Goal: Task Accomplishment & Management: Manage account settings

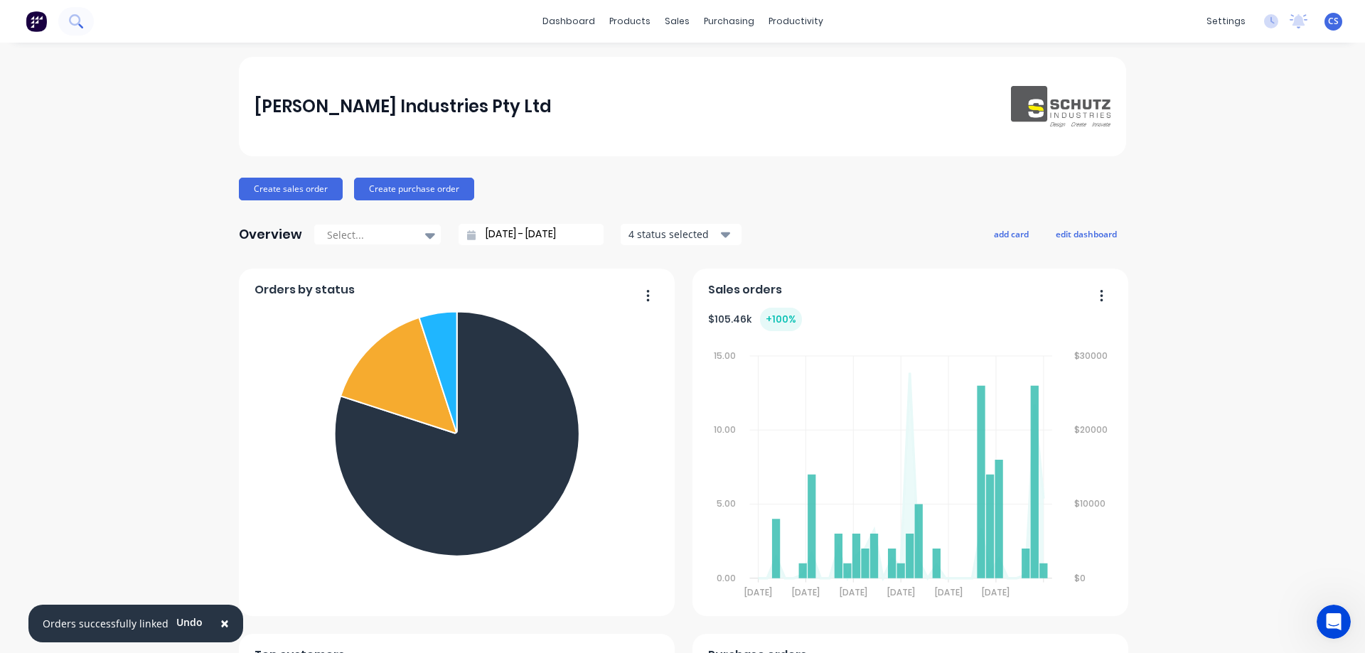
scroll to position [4777, 0]
click at [79, 18] on icon at bounding box center [74, 19] width 11 height 11
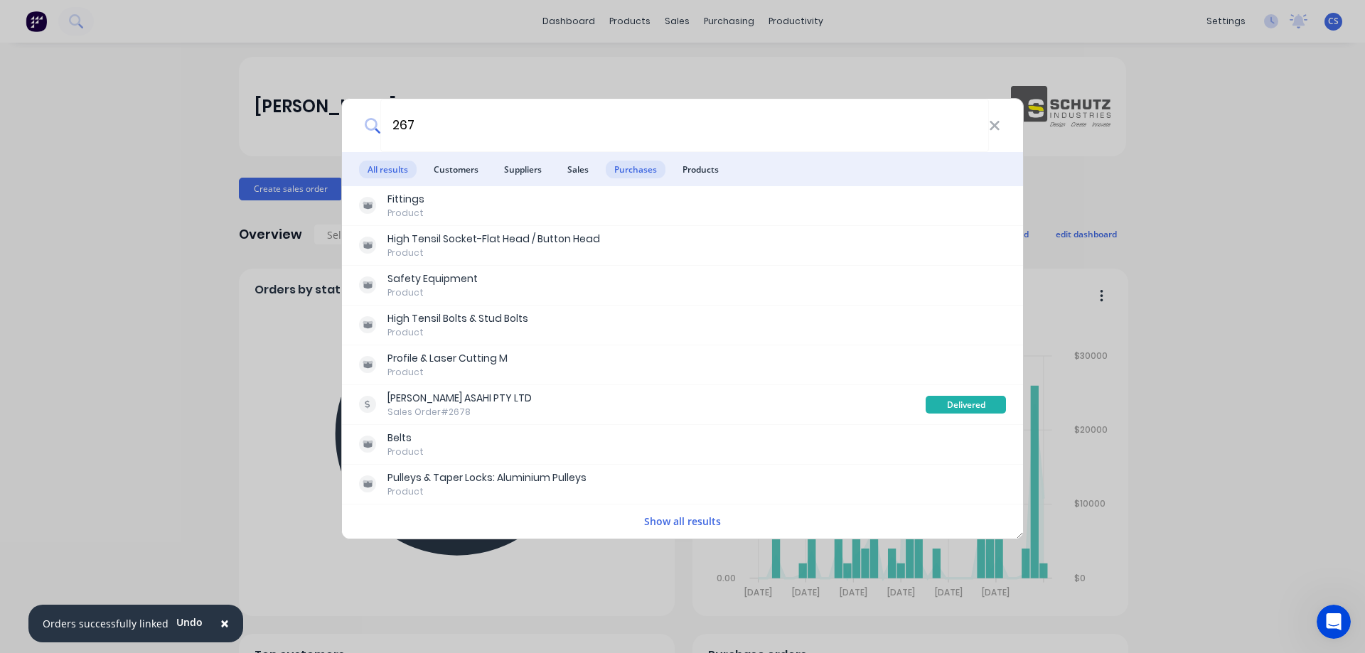
type input "267"
click at [640, 168] on span "Purchases" at bounding box center [636, 170] width 60 height 18
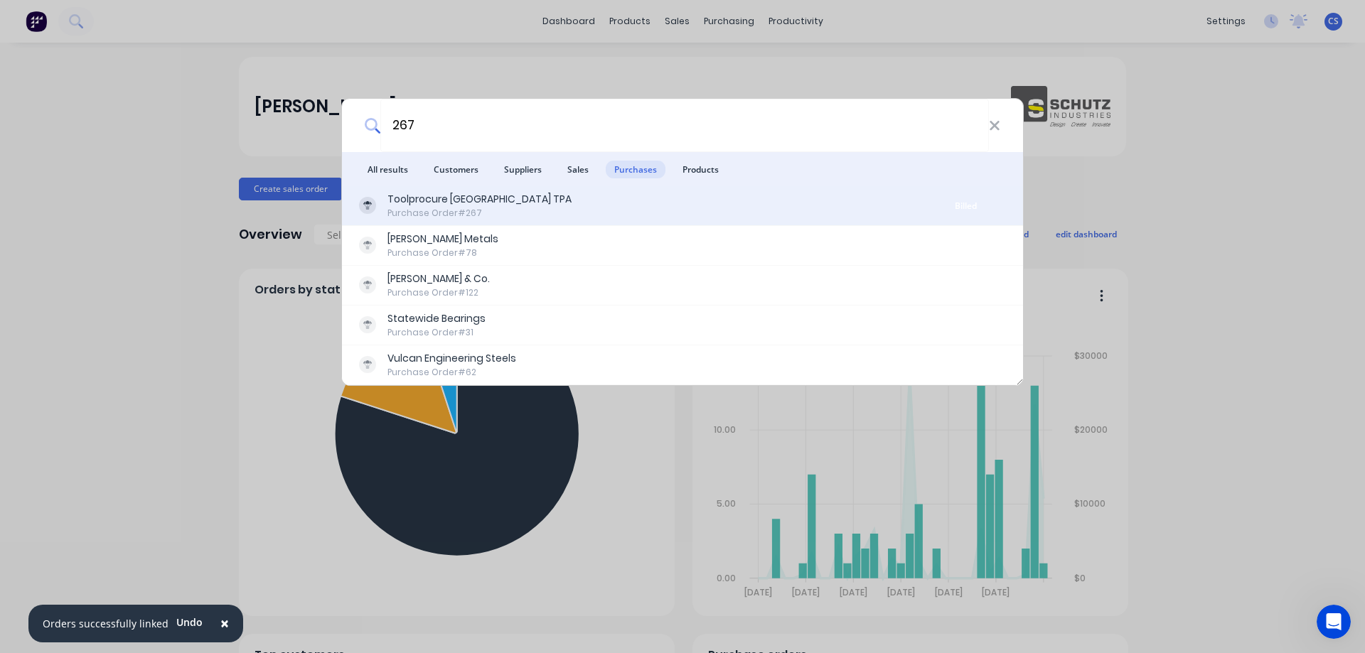
click at [617, 198] on div "Toolprocure Australia TPA Purchase Order #267" at bounding box center [642, 206] width 567 height 28
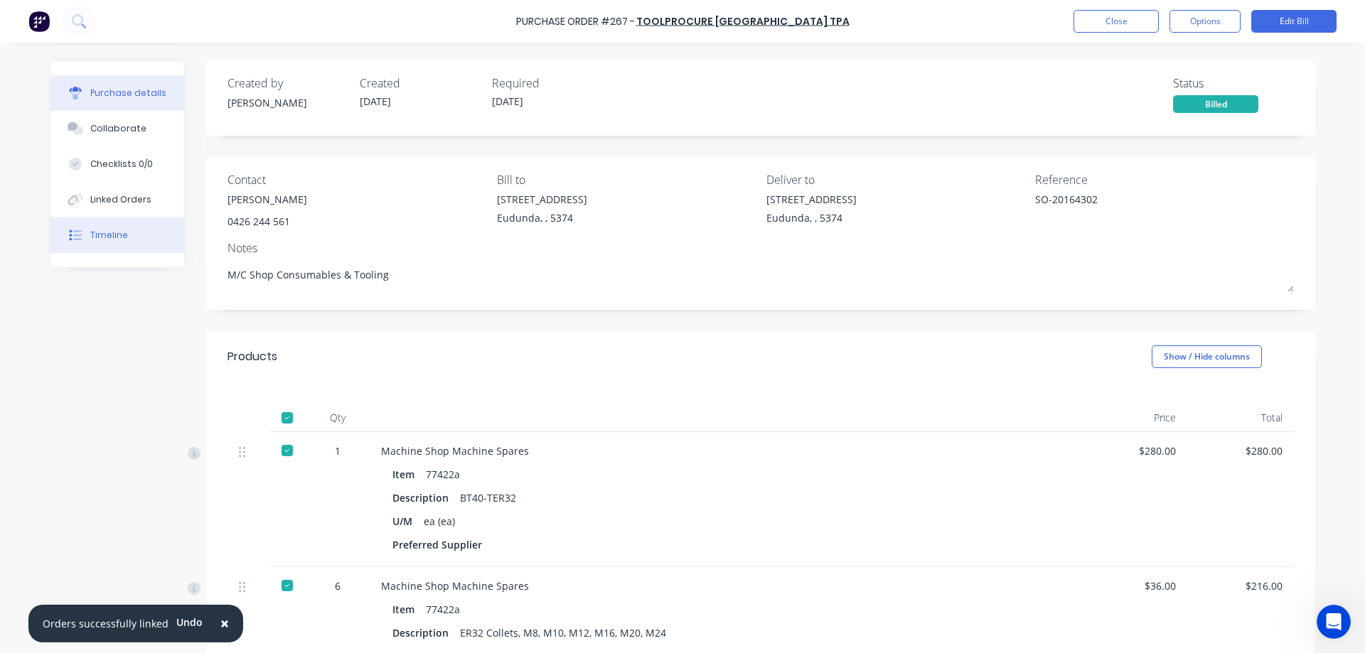
click at [122, 226] on button "Timeline" at bounding box center [117, 236] width 134 height 36
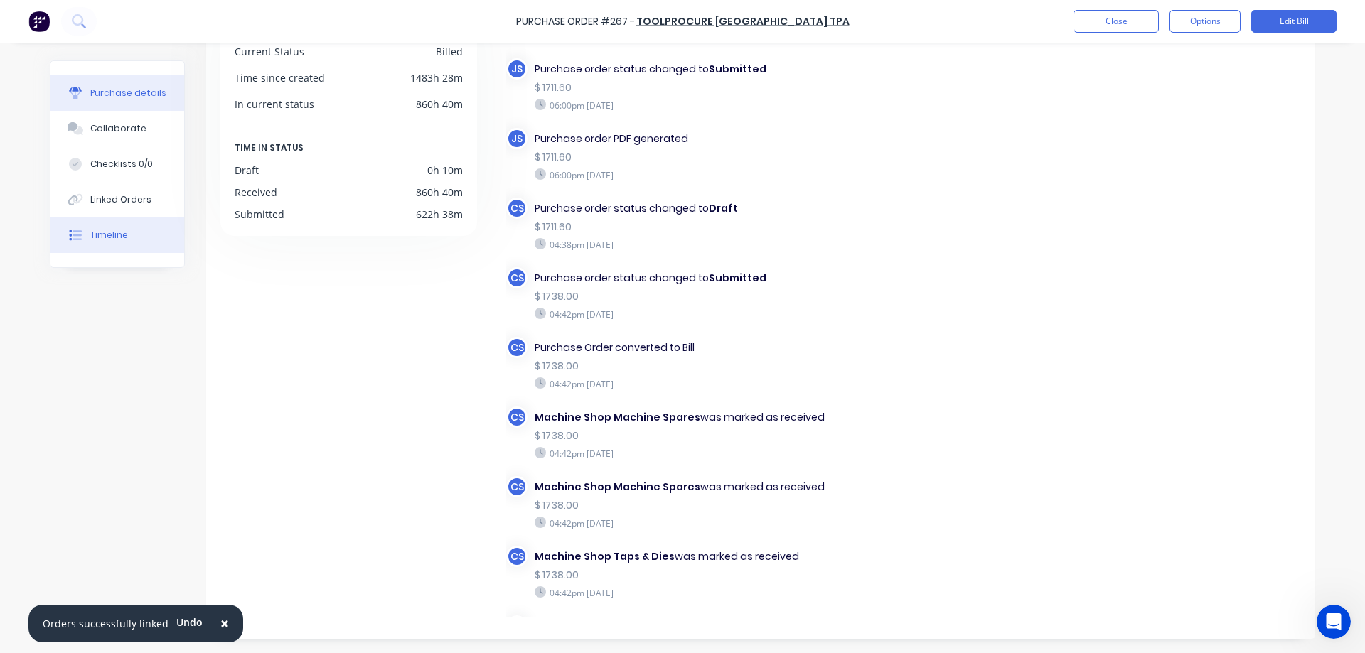
click at [151, 88] on div "Purchase details" at bounding box center [128, 93] width 76 height 13
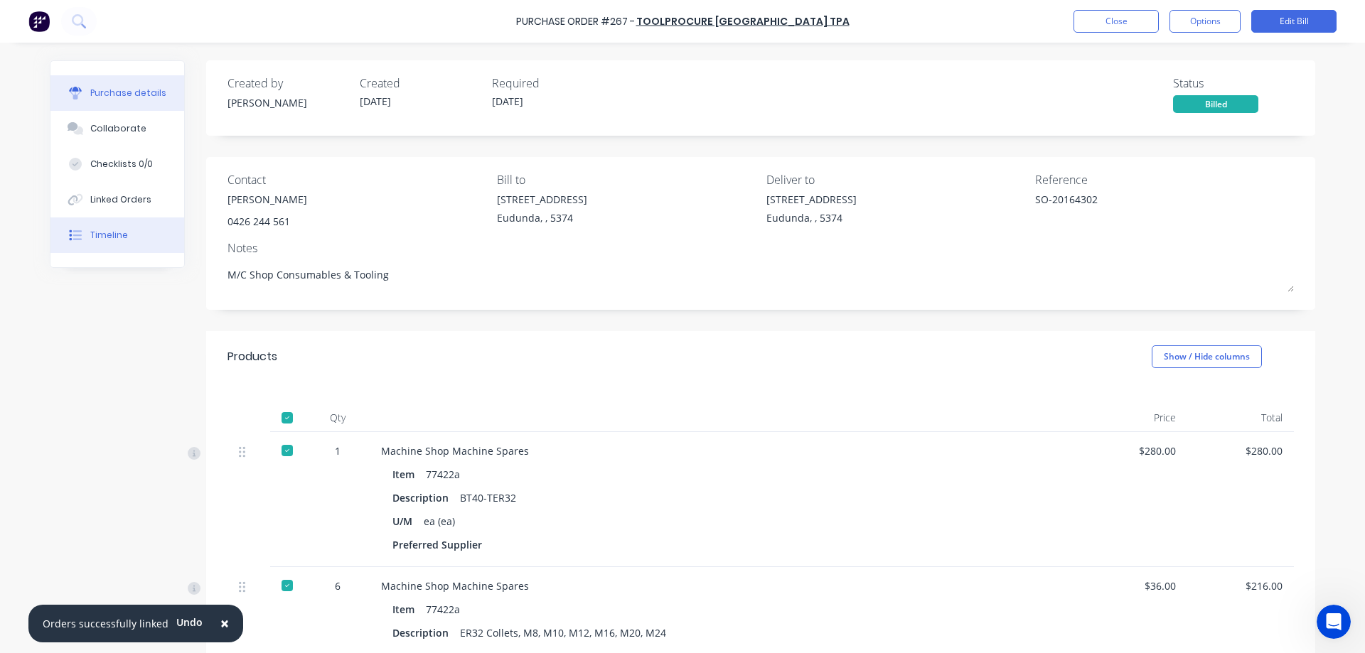
click at [84, 242] on button "Timeline" at bounding box center [117, 236] width 134 height 36
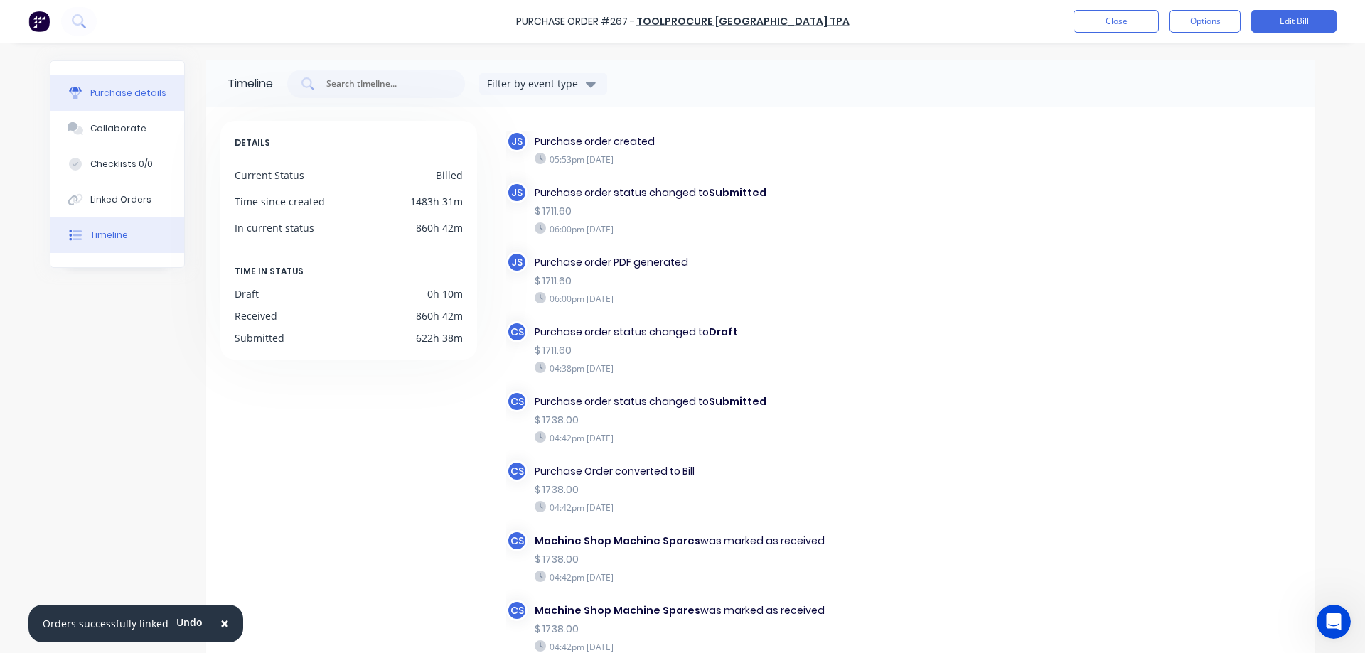
click at [99, 83] on button "Purchase details" at bounding box center [117, 93] width 134 height 36
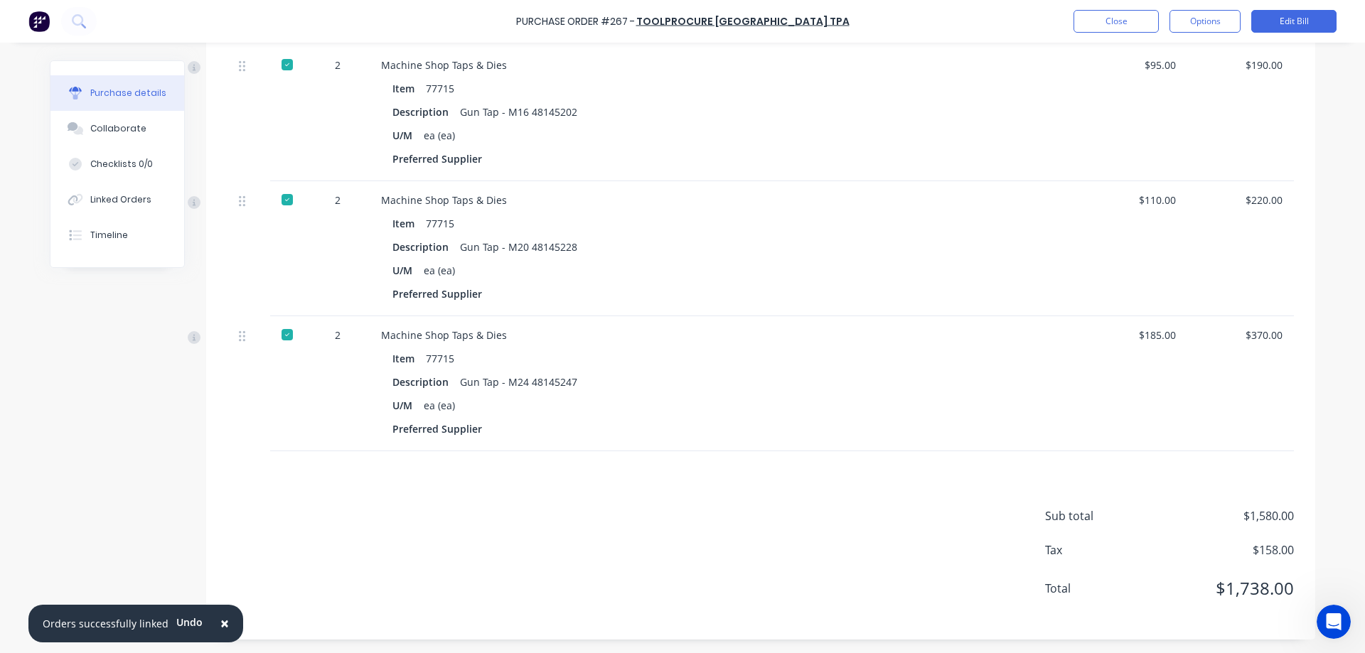
scroll to position [1062, 0]
click at [210, 621] on button "×" at bounding box center [224, 624] width 37 height 34
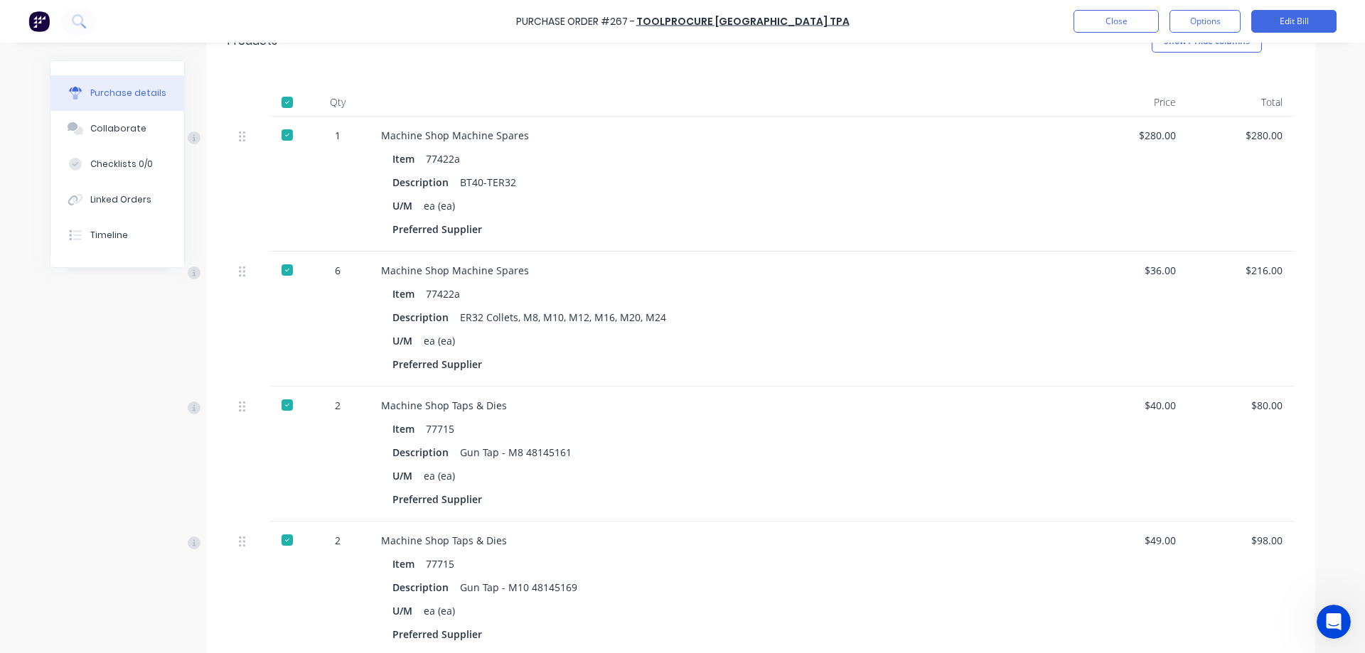
scroll to position [280, 0]
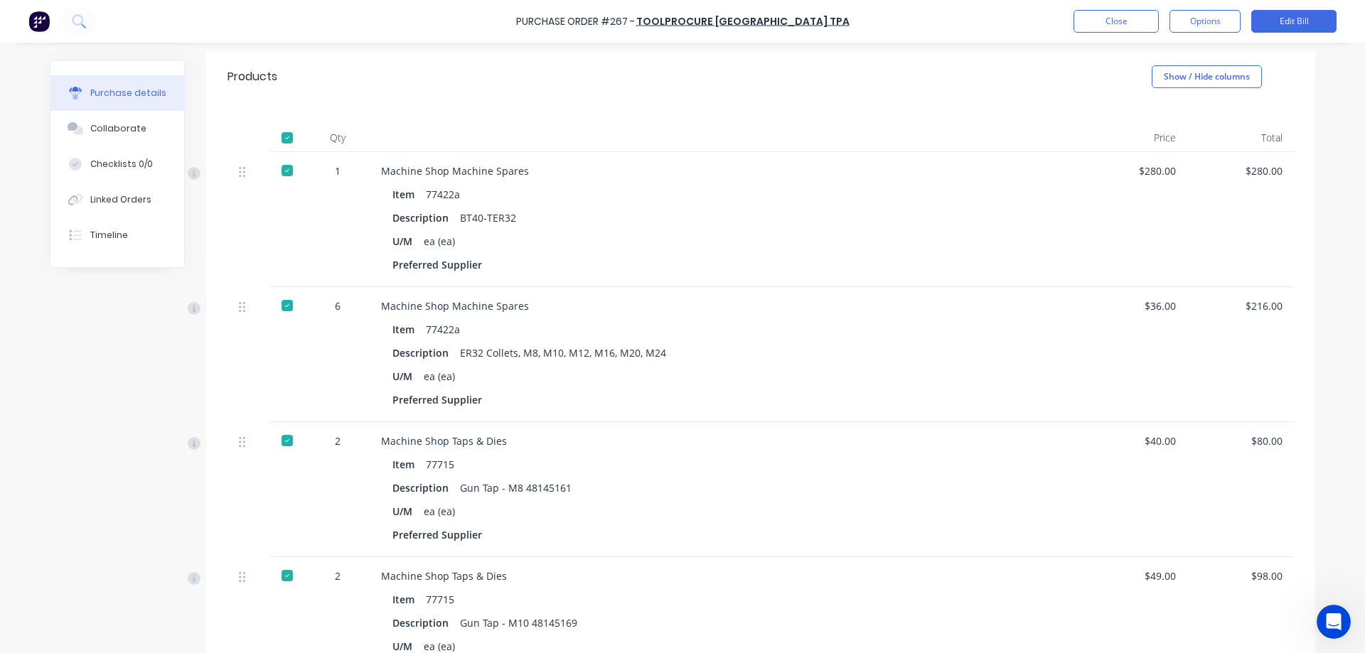
click at [284, 166] on div at bounding box center [287, 170] width 28 height 28
click at [283, 175] on div at bounding box center [287, 170] width 28 height 28
click at [136, 239] on button "Timeline" at bounding box center [117, 236] width 134 height 36
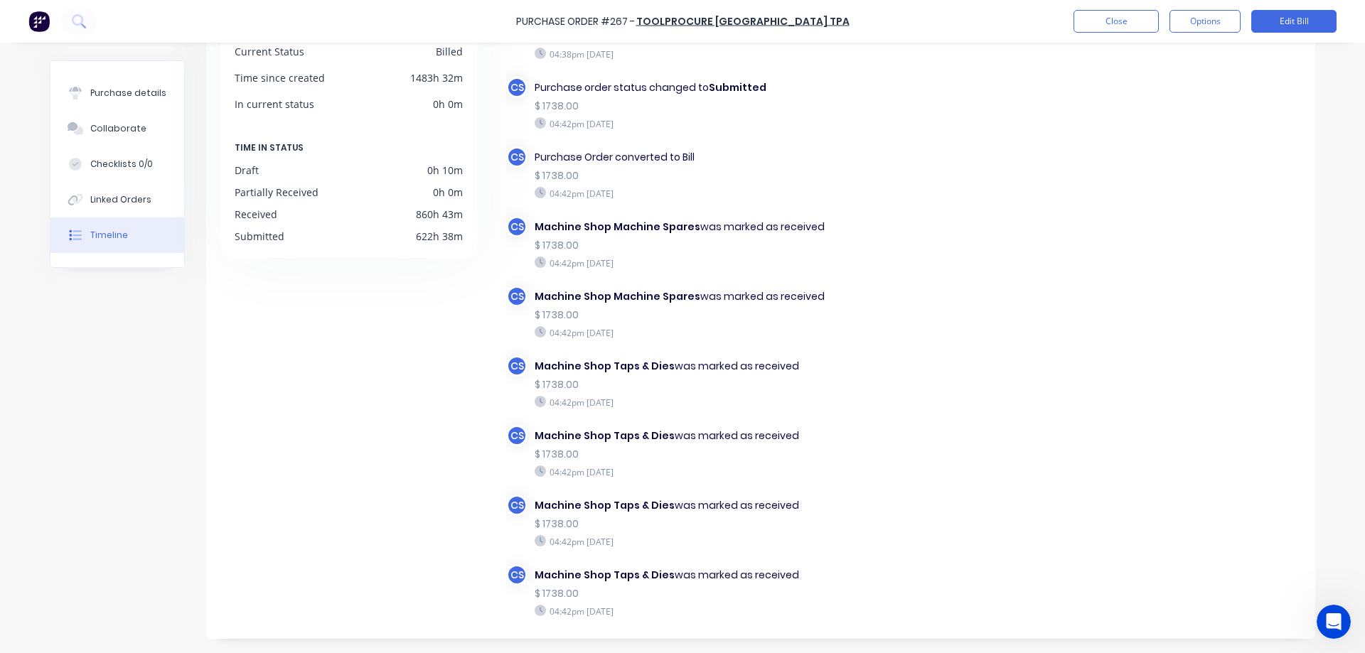
scroll to position [166, 0]
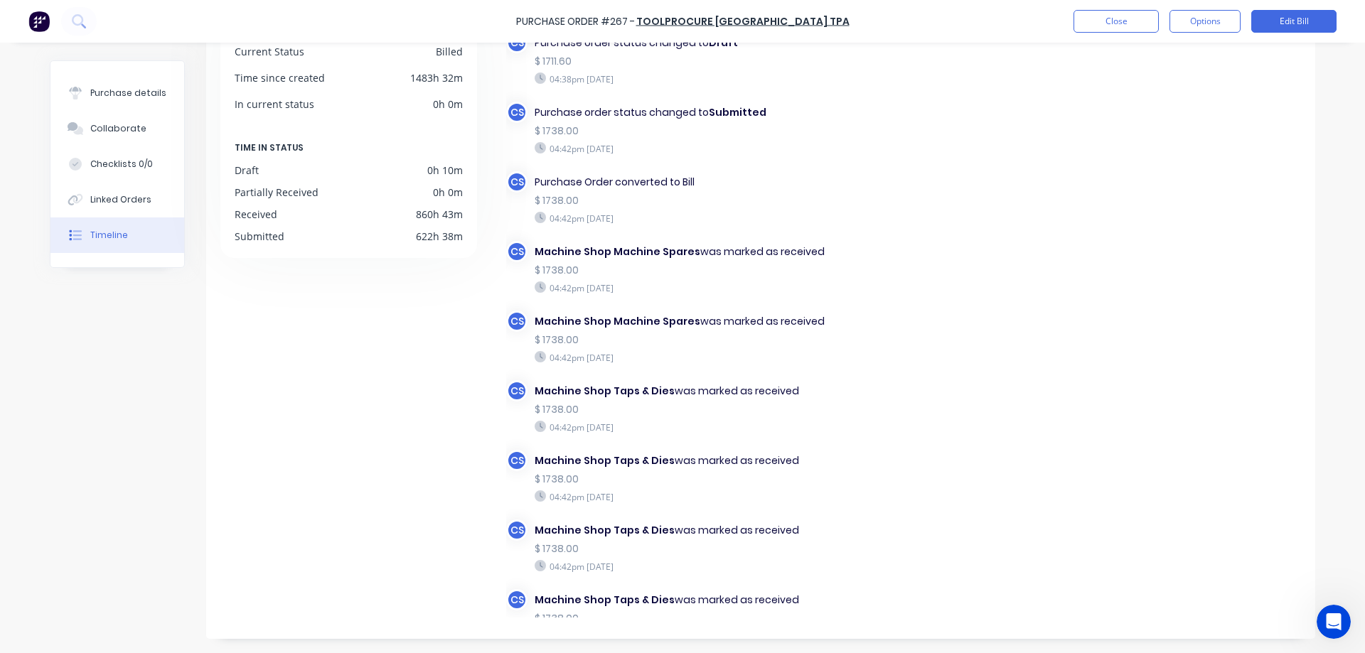
click at [680, 181] on div "Purchase Order converted to Bill" at bounding box center [719, 182] width 368 height 15
click at [545, 199] on div "$ 1738.00" at bounding box center [719, 200] width 368 height 15
click at [564, 223] on div "04:42pm Tuesday 02/09/25" at bounding box center [719, 218] width 368 height 13
click at [100, 90] on div "Purchase details" at bounding box center [128, 93] width 76 height 13
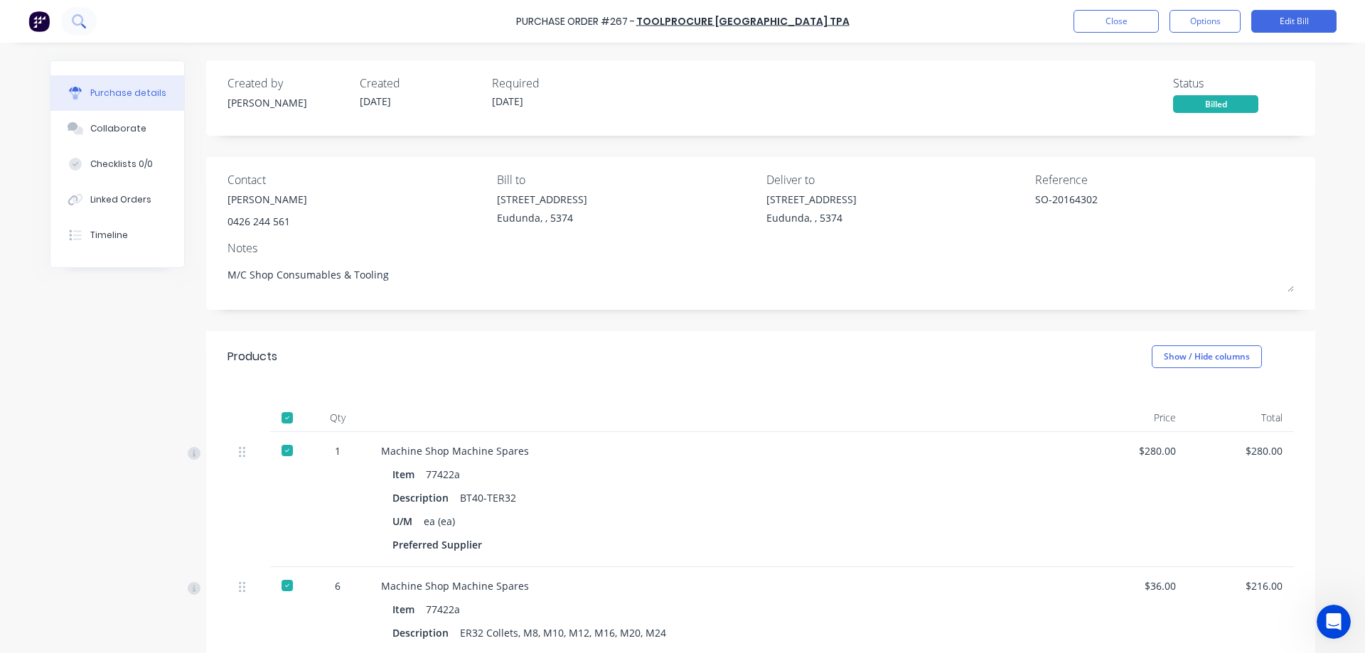
click at [93, 22] on button at bounding box center [79, 21] width 36 height 28
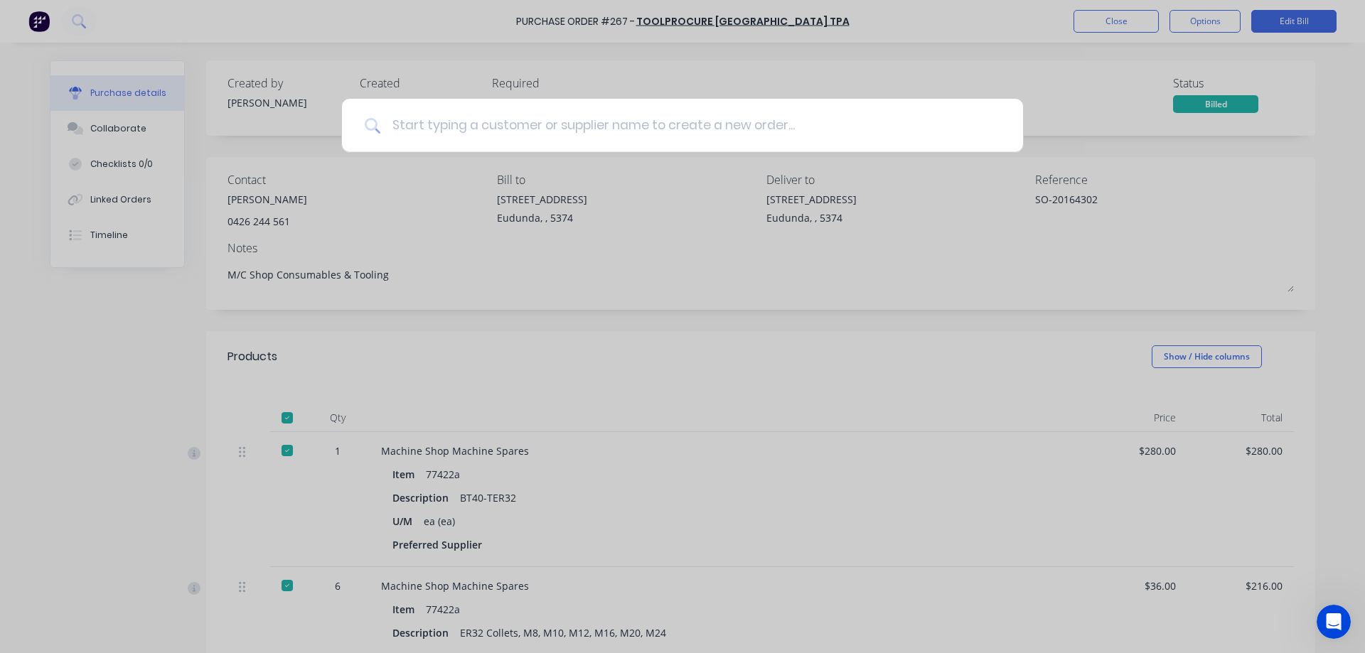
click at [522, 124] on input at bounding box center [690, 125] width 620 height 53
click at [102, 318] on div at bounding box center [682, 326] width 1365 height 653
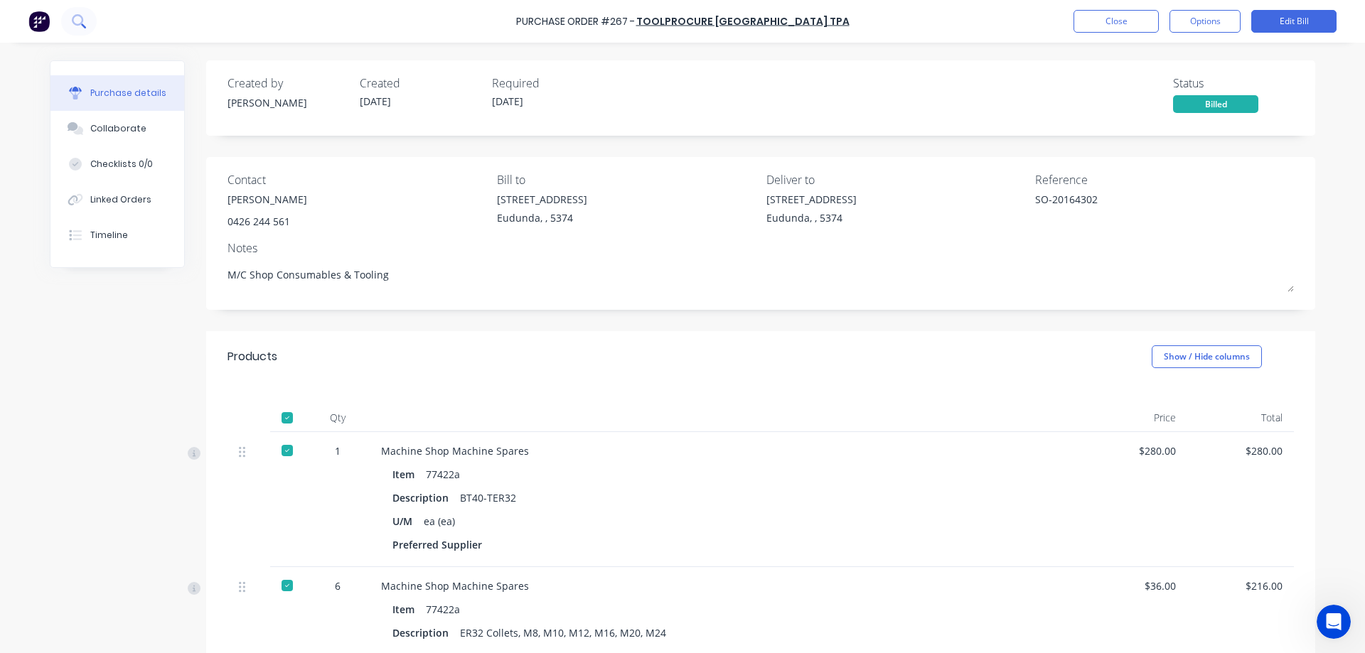
click at [84, 15] on icon at bounding box center [79, 21] width 14 height 14
type textarea "x"
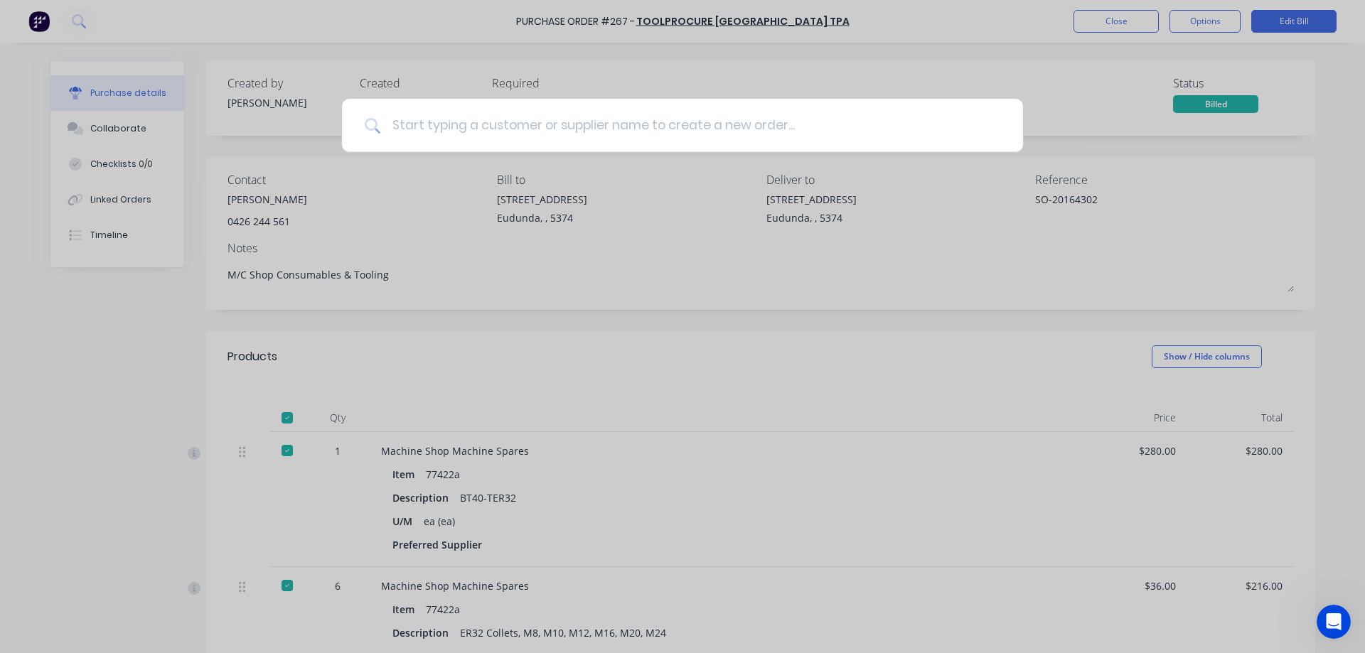
click at [523, 130] on input at bounding box center [690, 125] width 620 height 53
type input "3"
type textarea "x"
type input "39"
type textarea "x"
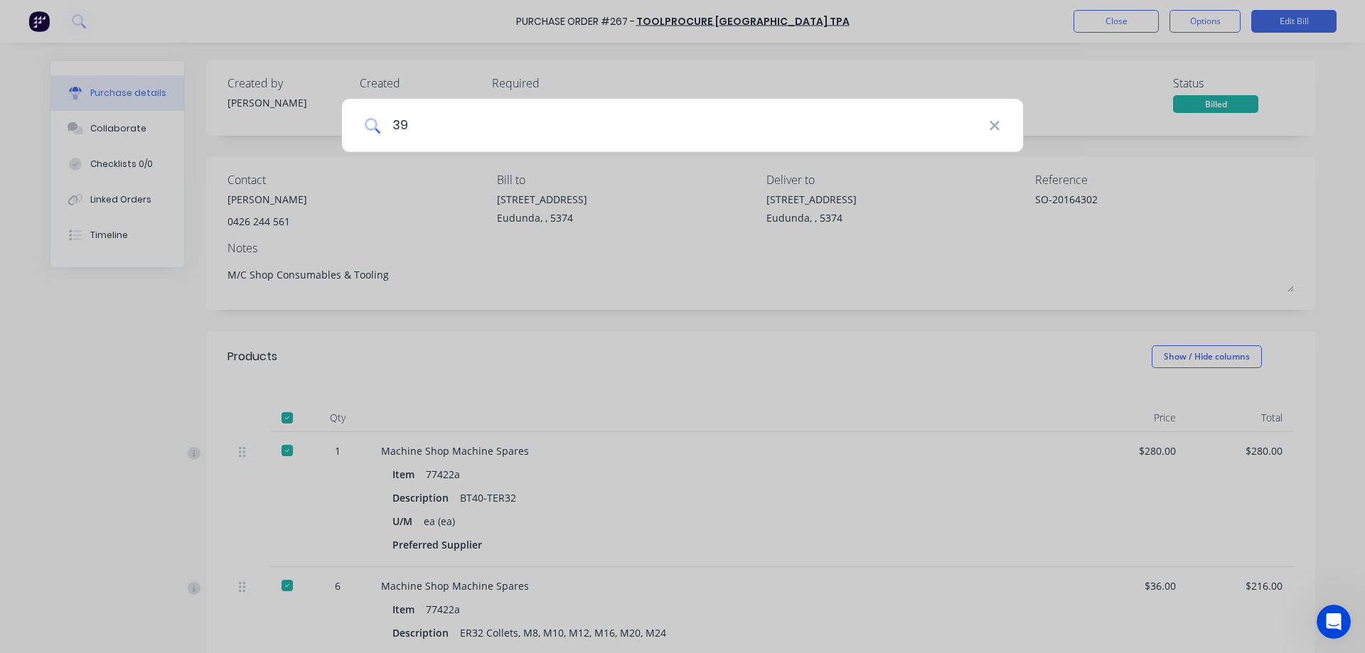
type input "394"
type textarea "x"
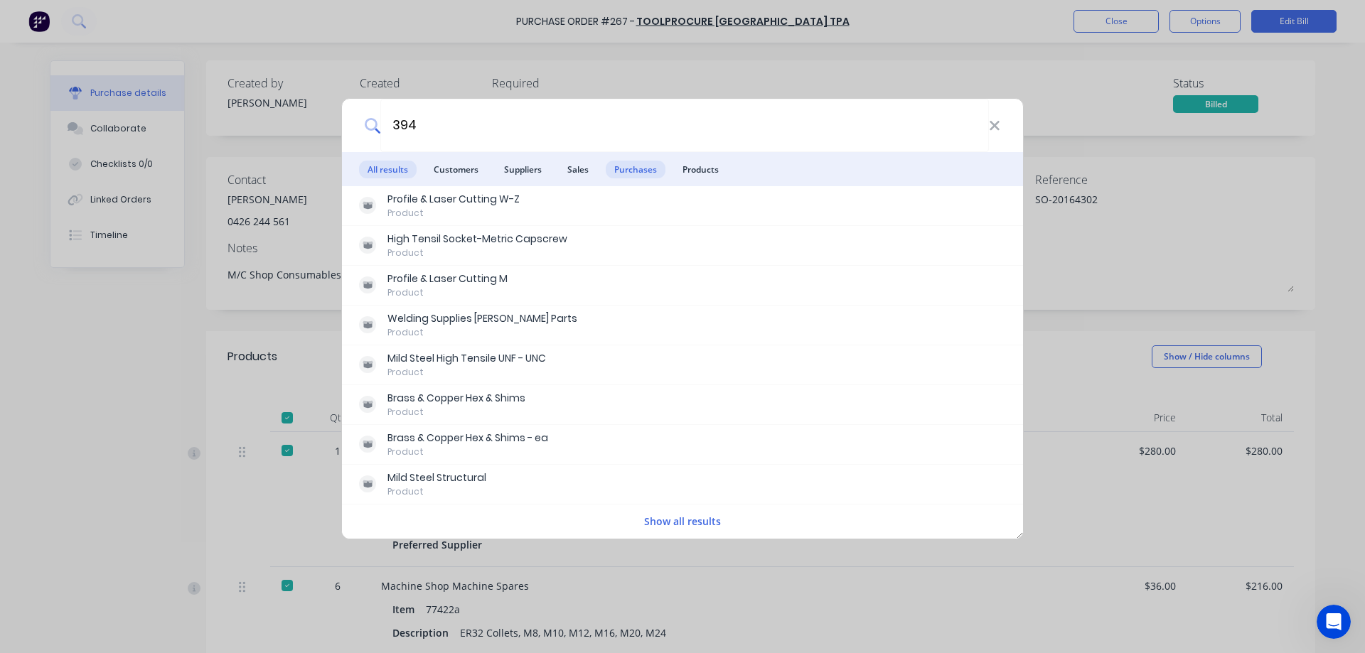
type input "394"
click at [648, 173] on span "Purchases" at bounding box center [636, 170] width 60 height 18
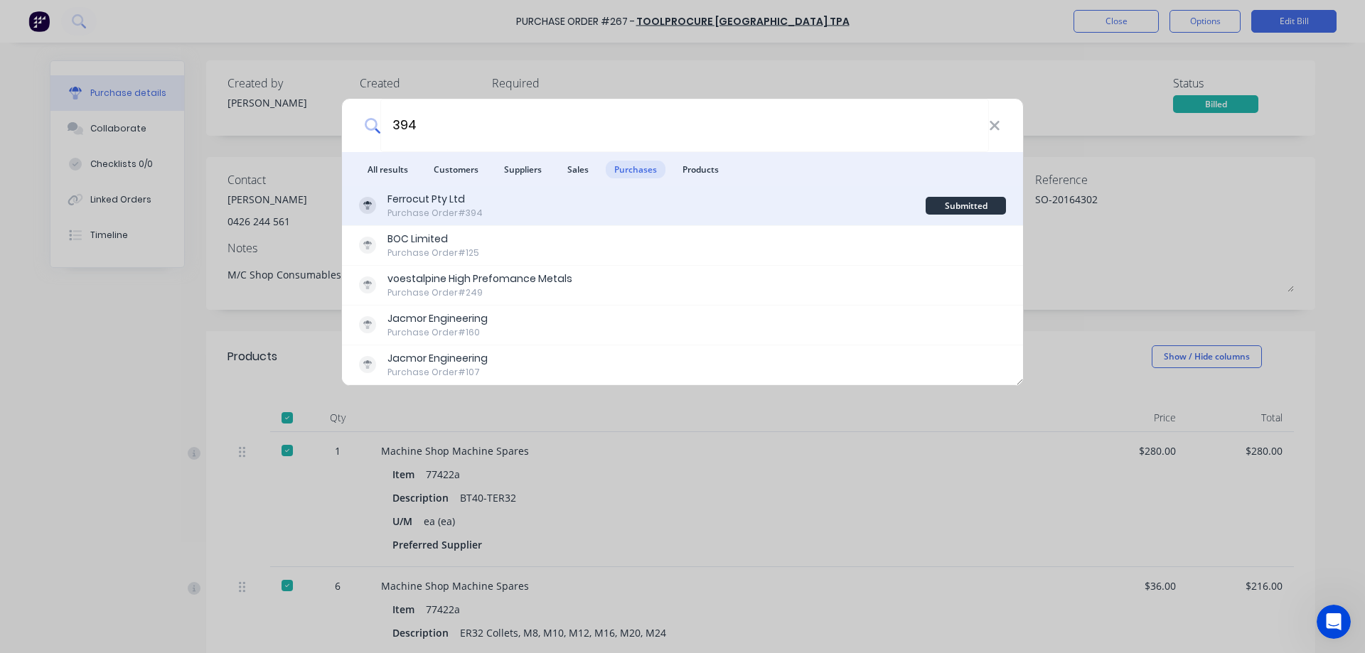
click at [610, 215] on div "Ferrocut Pty Ltd Purchase Order #394" at bounding box center [642, 206] width 567 height 28
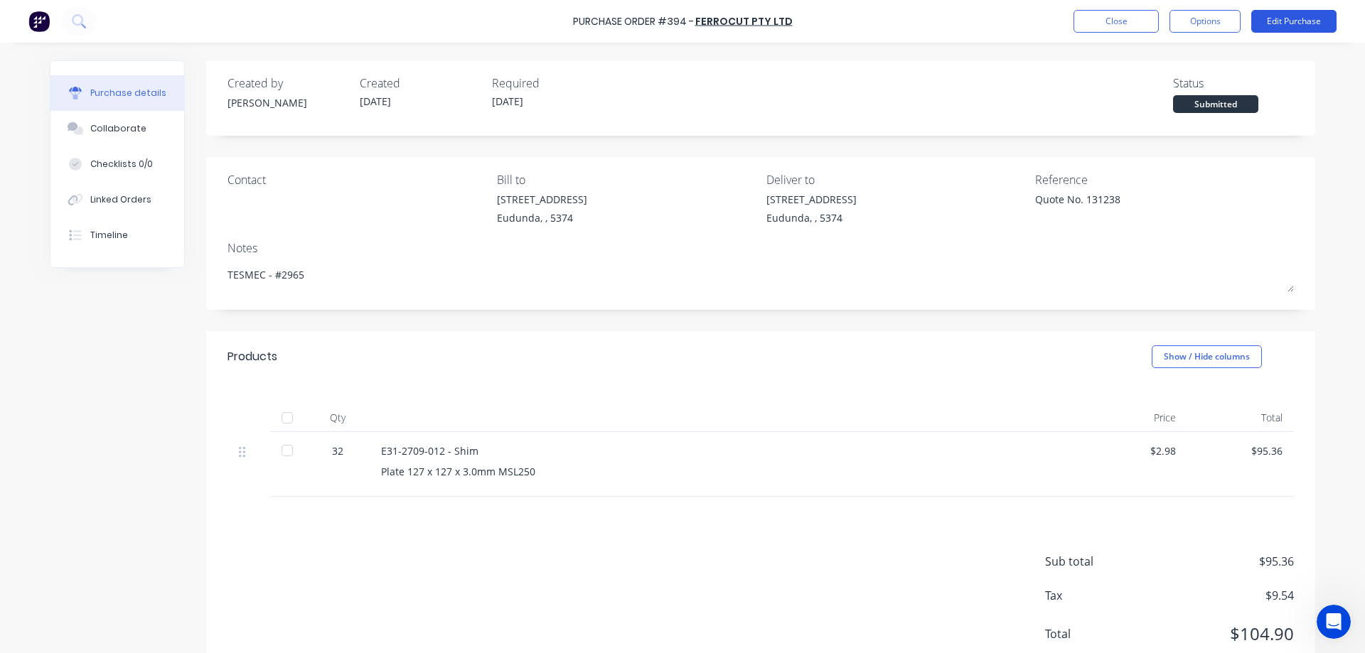
click at [1295, 20] on button "Edit Purchase" at bounding box center [1293, 21] width 85 height 23
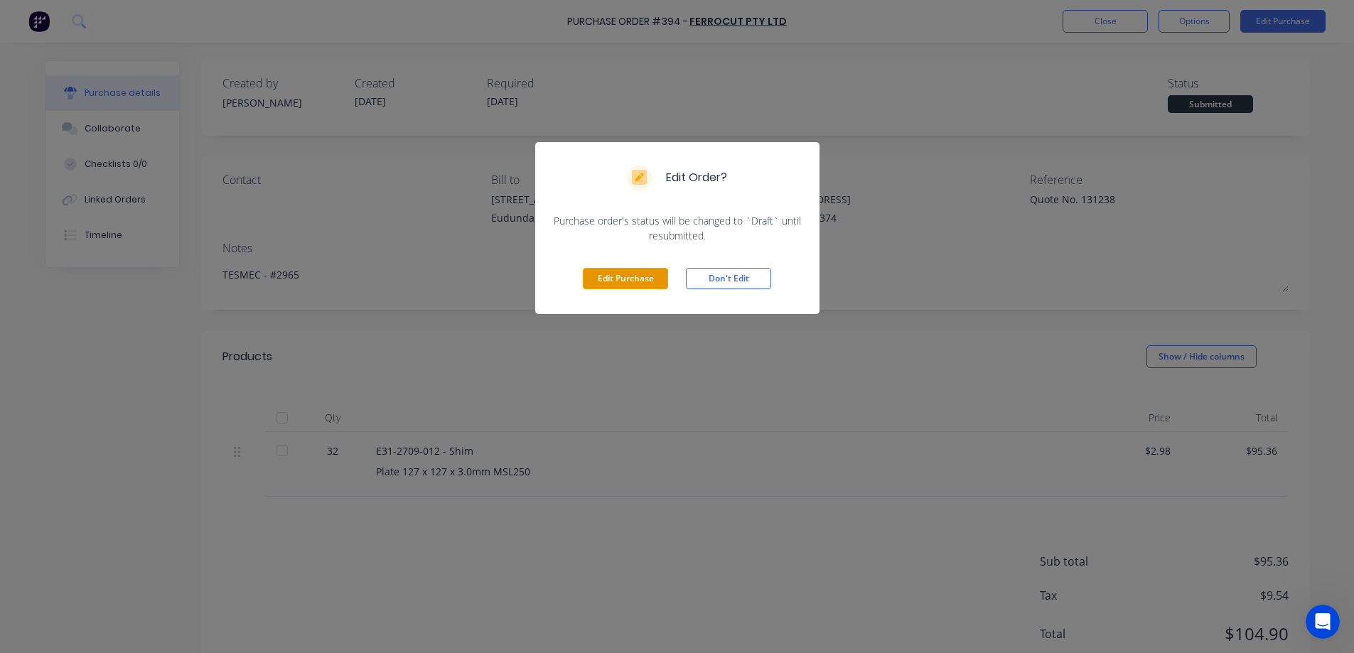
click at [629, 273] on button "Edit Purchase" at bounding box center [625, 278] width 85 height 21
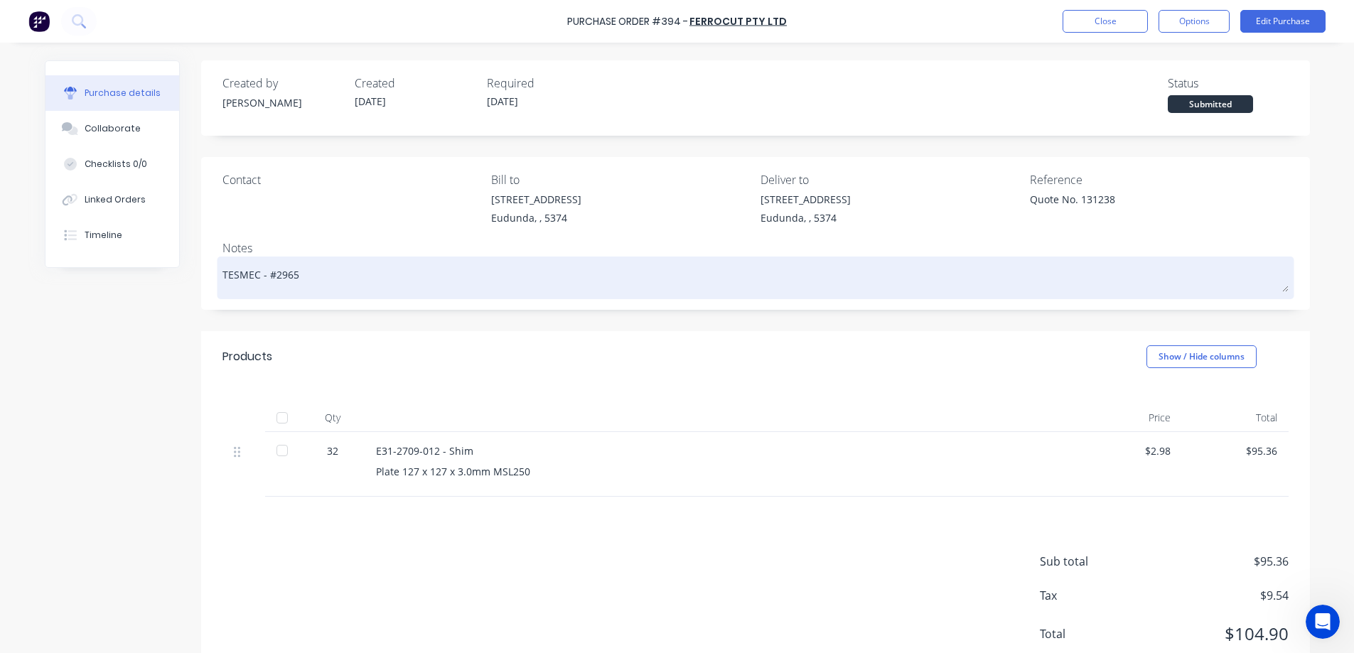
type textarea "x"
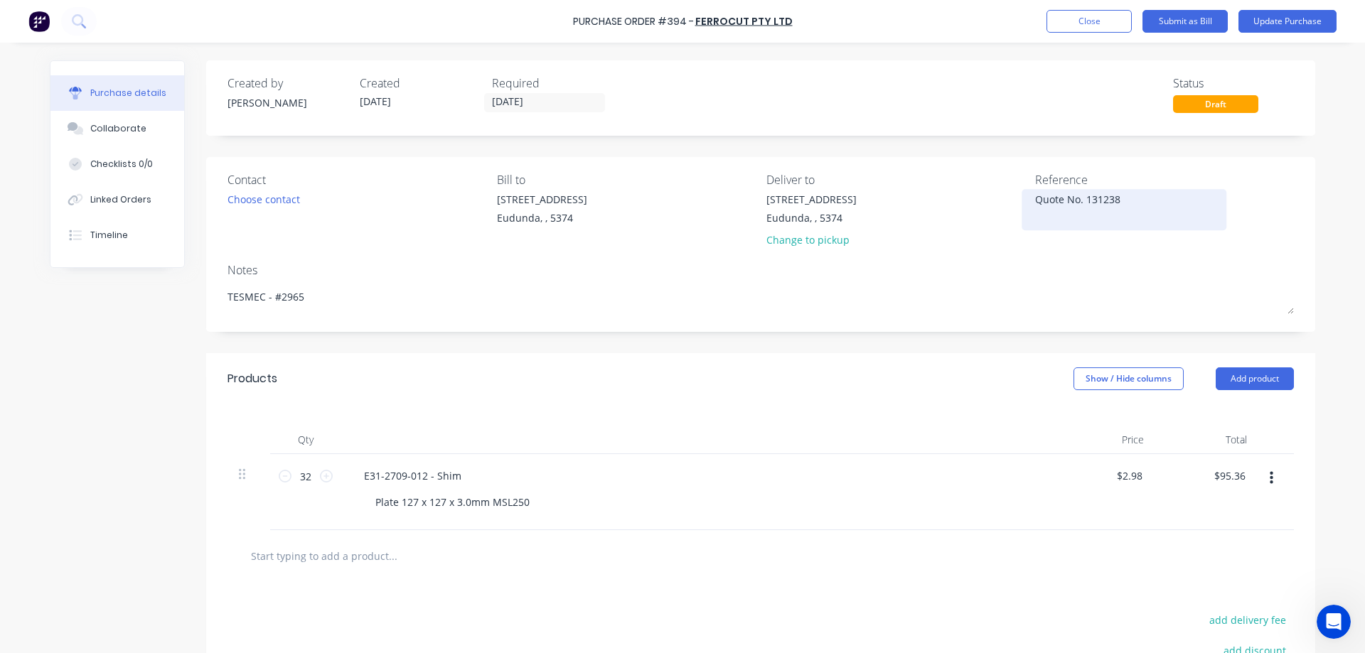
drag, startPoint x: 1140, startPoint y: 208, endPoint x: 1030, endPoint y: 199, distance: 109.9
click at [1035, 199] on textarea "Quote No. 131238" at bounding box center [1124, 208] width 178 height 32
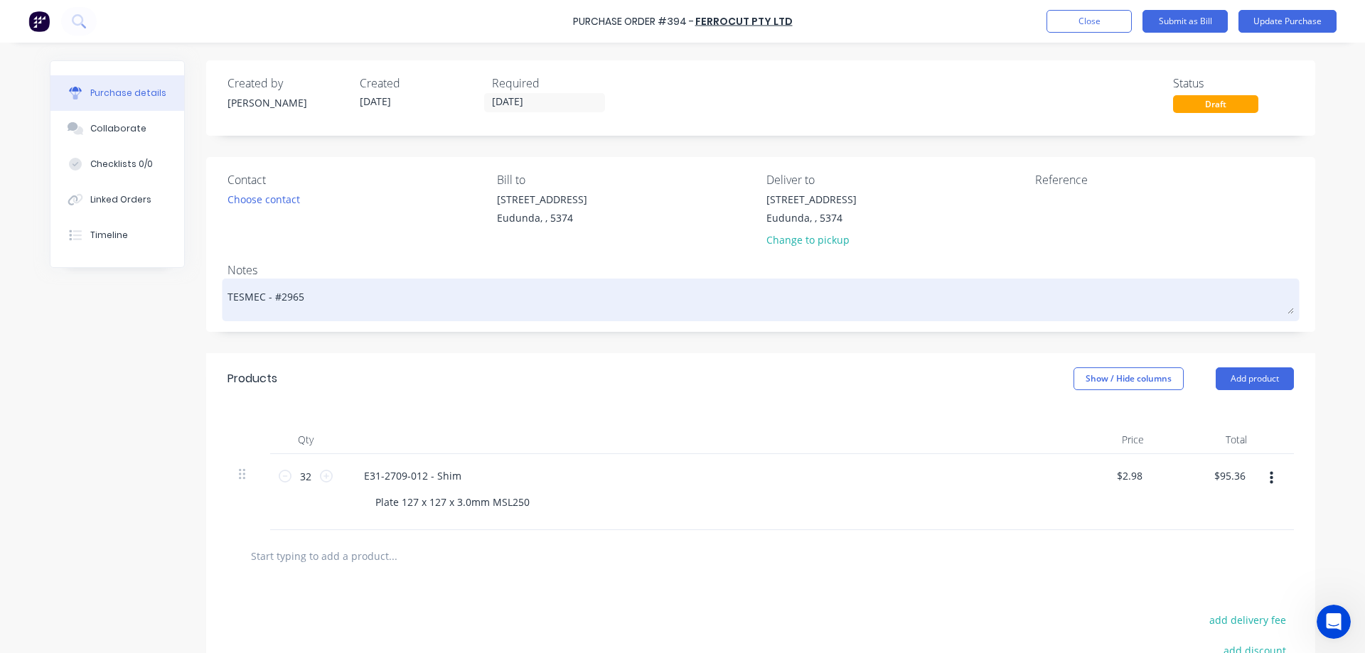
type textarea "x"
click at [343, 305] on textarea "TESMEC - #2965" at bounding box center [760, 298] width 1066 height 32
type textarea "x"
type textarea "TESMEC - #2965"
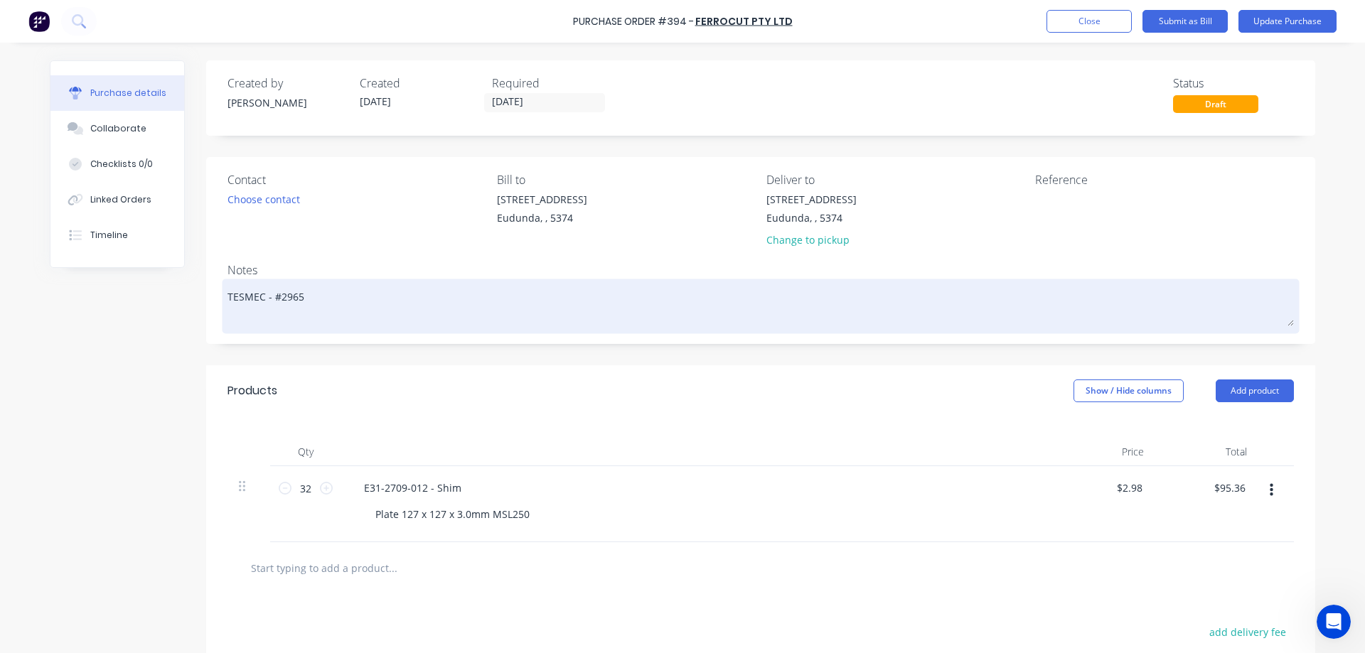
type textarea "x"
type textarea "TESMEC - #2965"
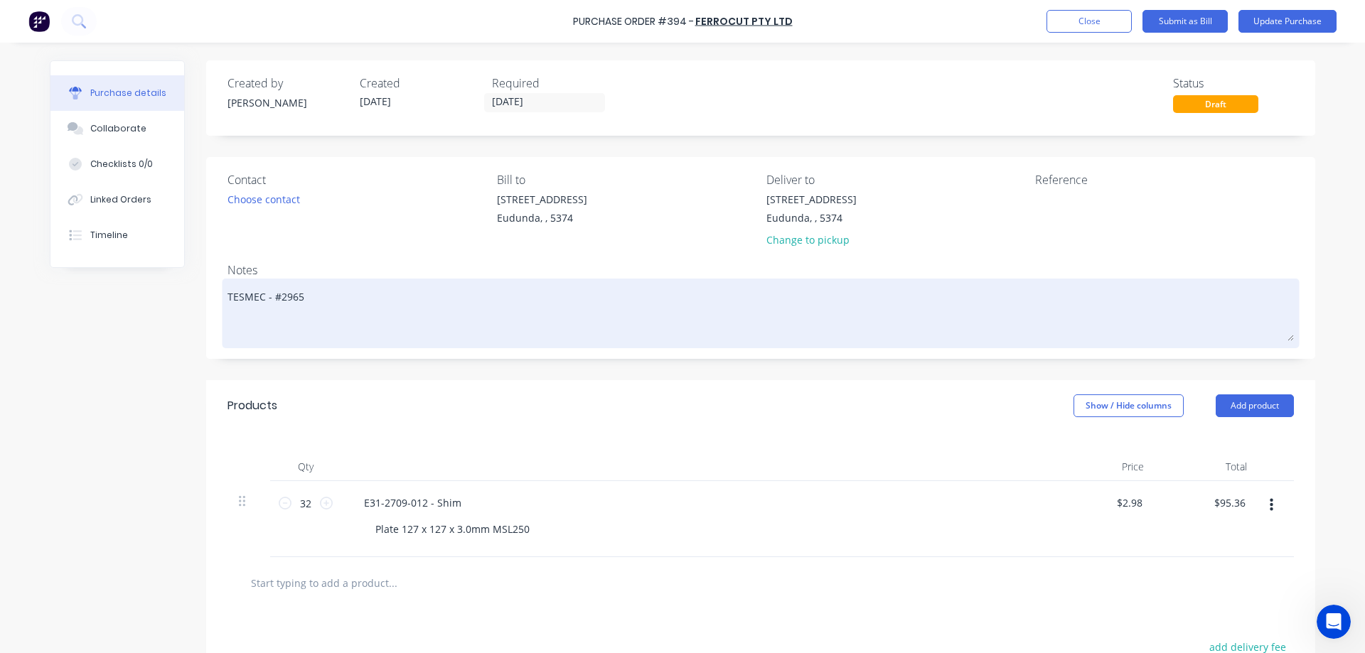
paste textarea "Quote No. 131238"
type textarea "x"
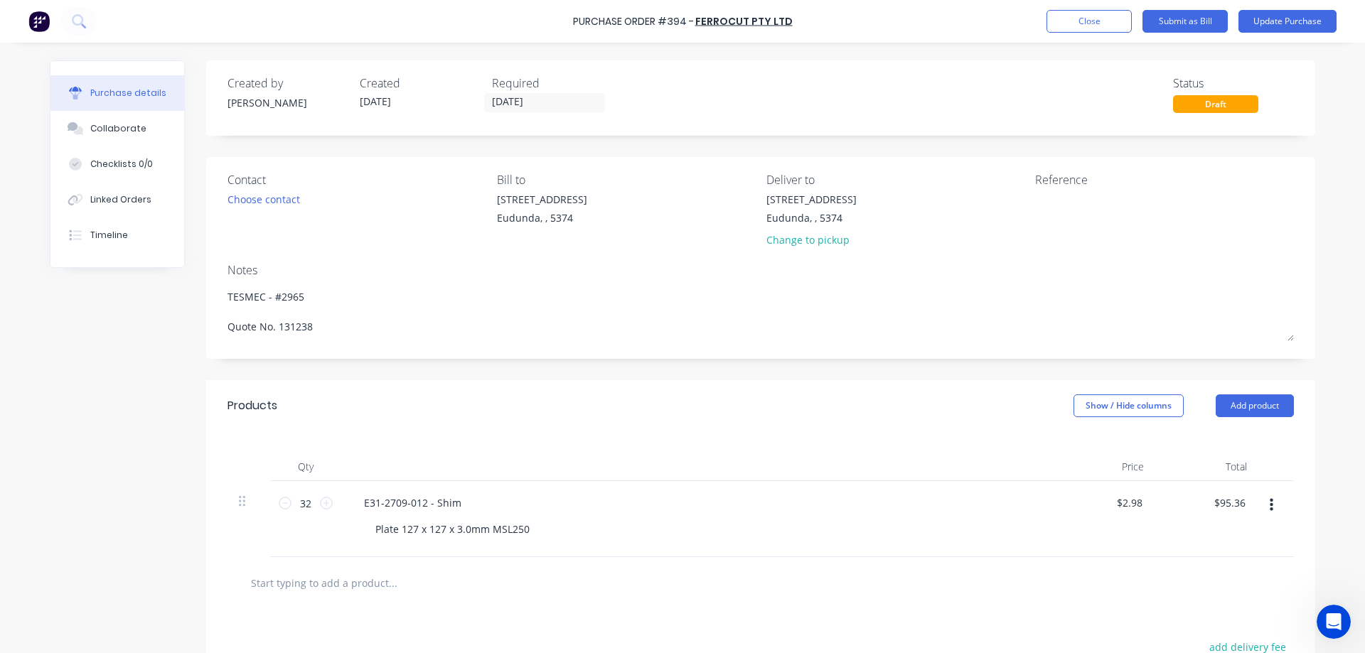
type textarea "TESMEC - #2965 Quote No. 131238"
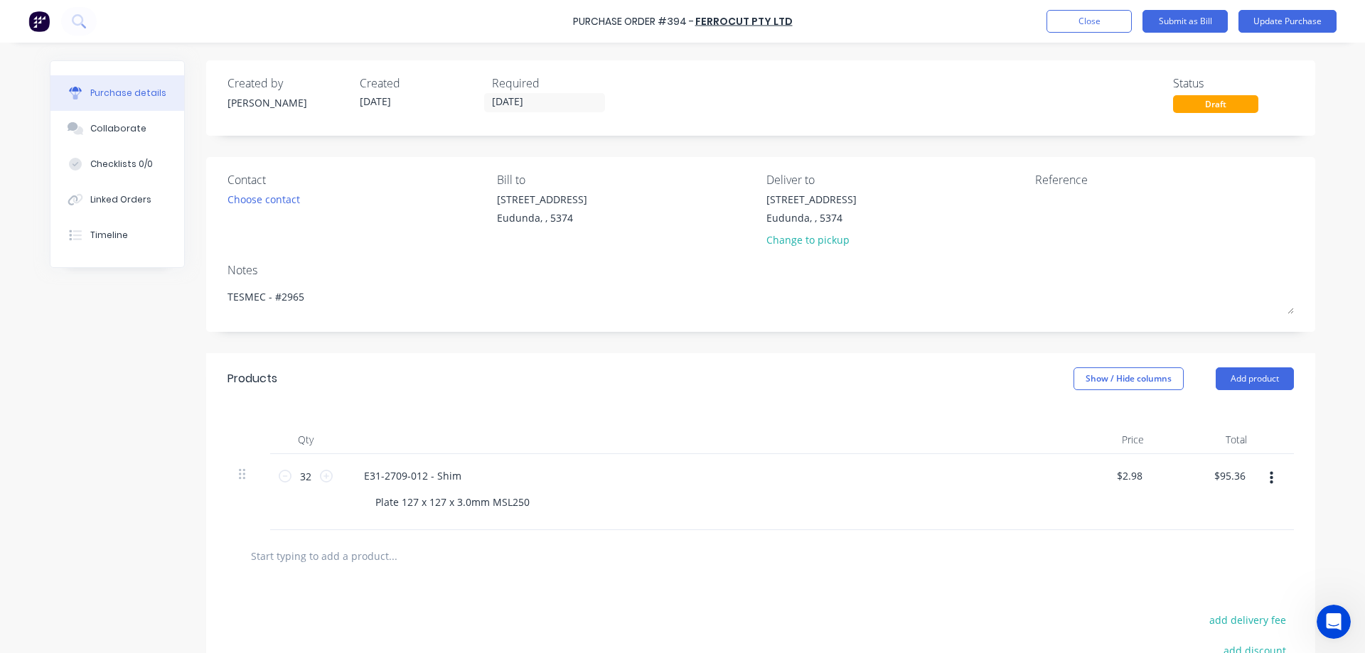
type textarea "x"
type textarea "TESMEC - #2965 Quote No. 131238"
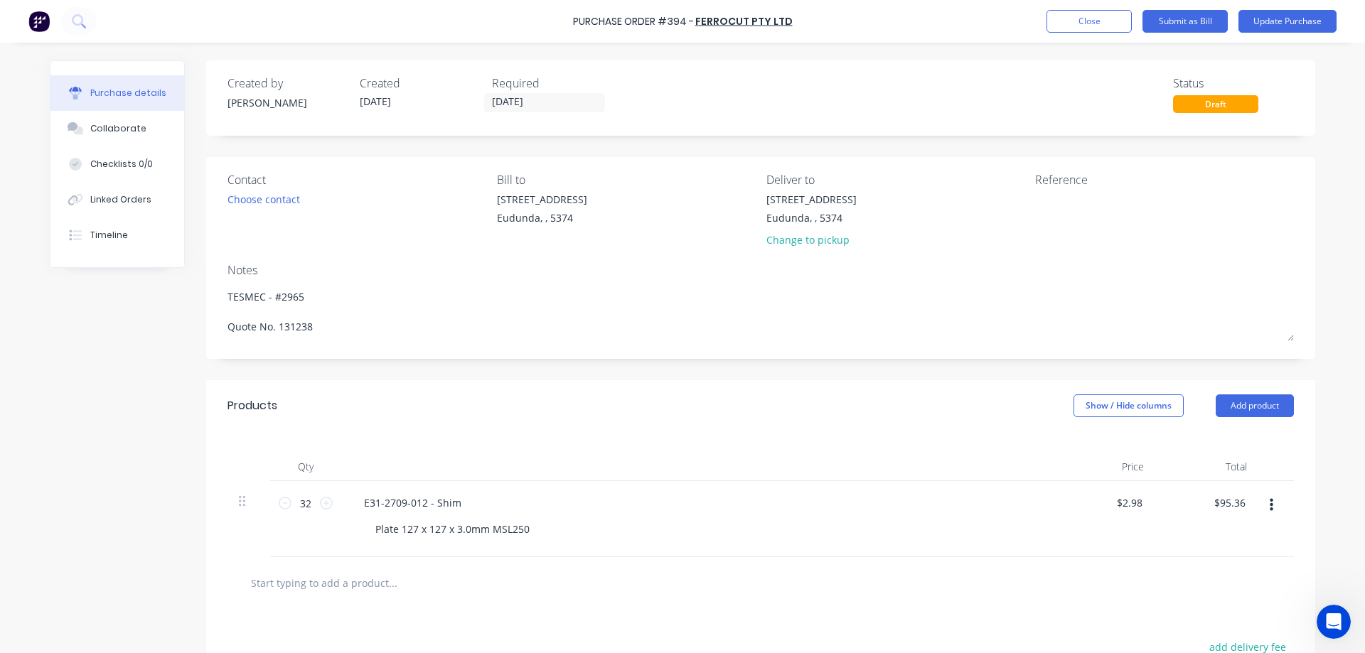
type textarea "x"
click at [1062, 199] on textarea at bounding box center [1124, 208] width 178 height 32
type textarea "F79333"
type textarea "x"
type textarea "F79333"
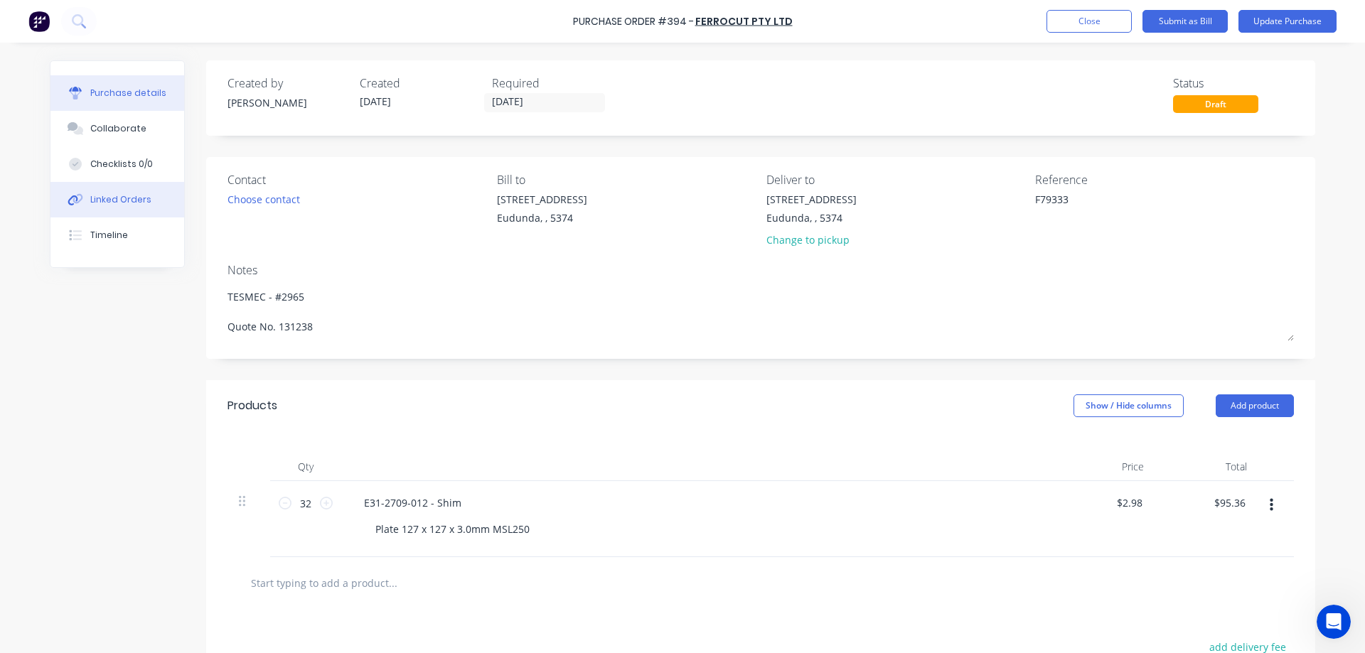
click at [137, 200] on div "Linked Orders" at bounding box center [120, 199] width 61 height 13
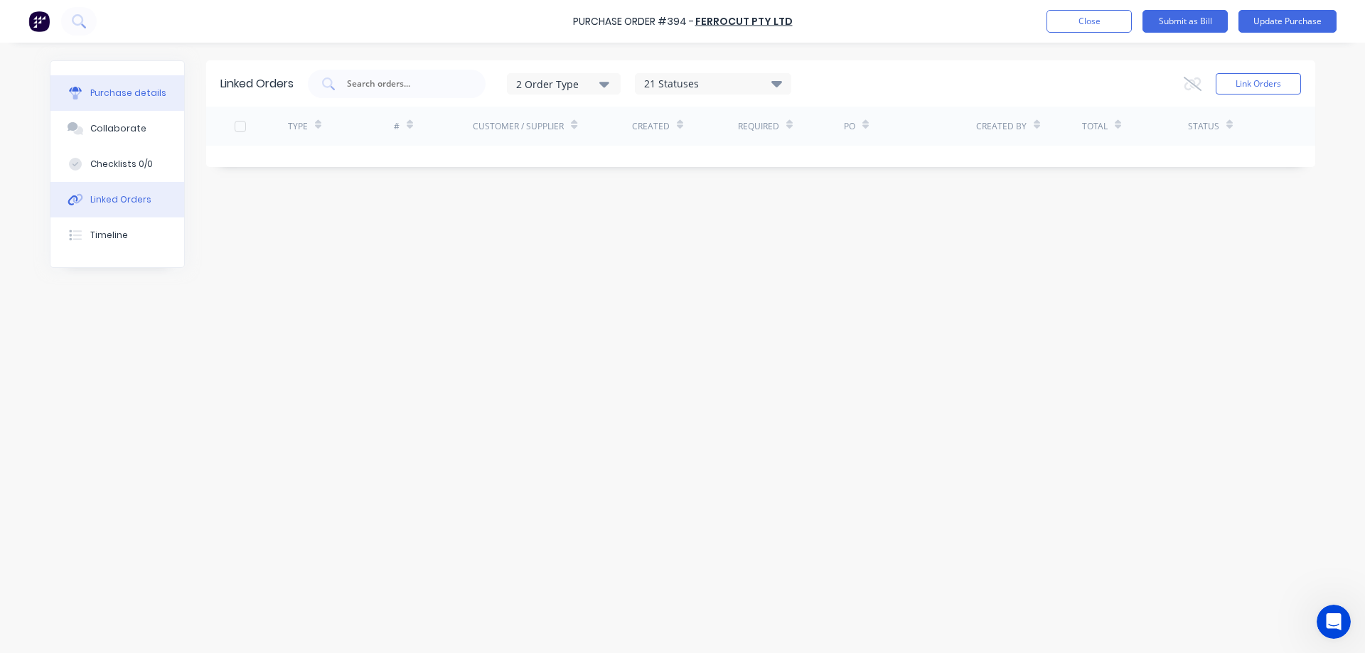
click at [135, 80] on button "Purchase details" at bounding box center [117, 93] width 134 height 36
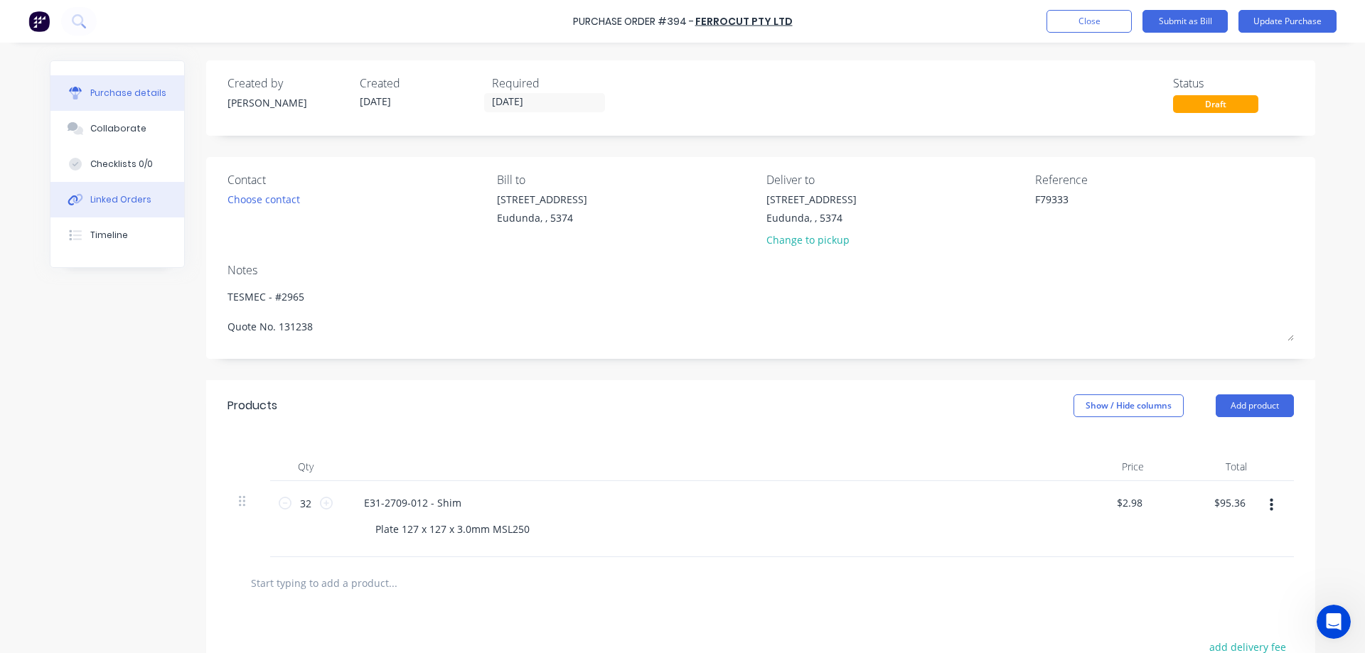
type textarea "x"
click at [129, 205] on div "Linked Orders" at bounding box center [120, 199] width 61 height 13
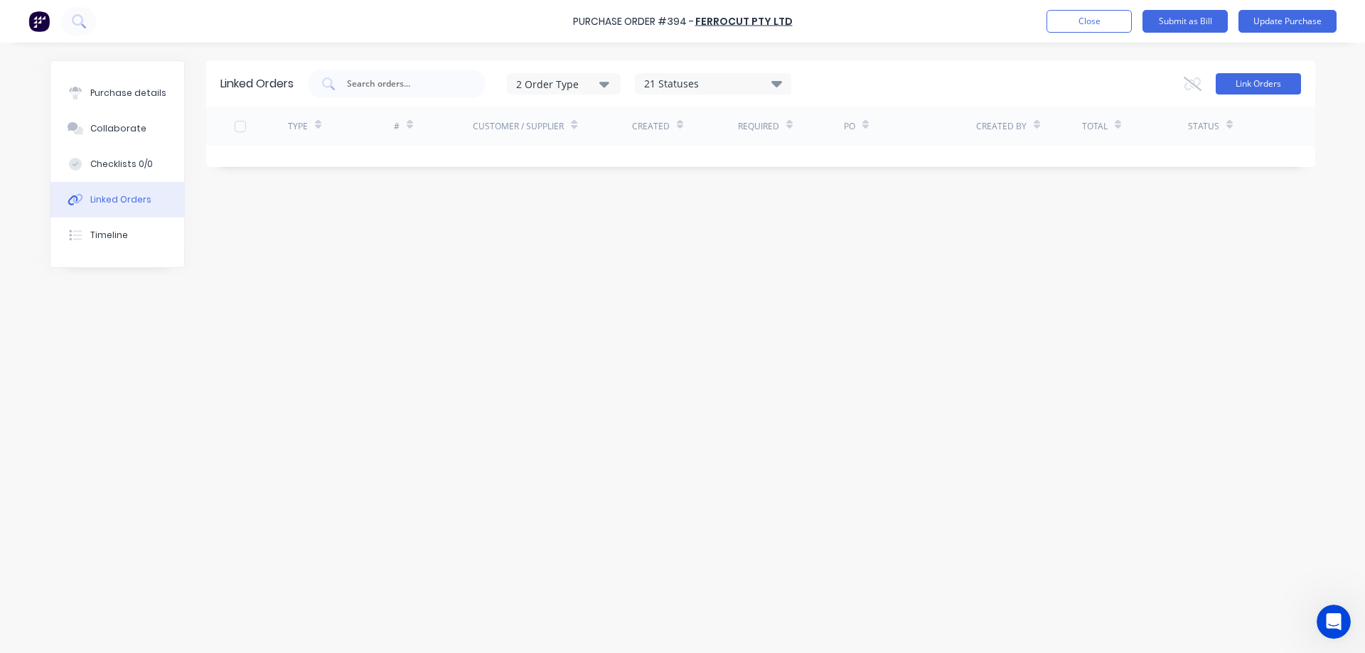
click at [1243, 94] on div "Link Orders" at bounding box center [1242, 84] width 117 height 28
click at [1280, 81] on button "Link Orders" at bounding box center [1258, 83] width 85 height 21
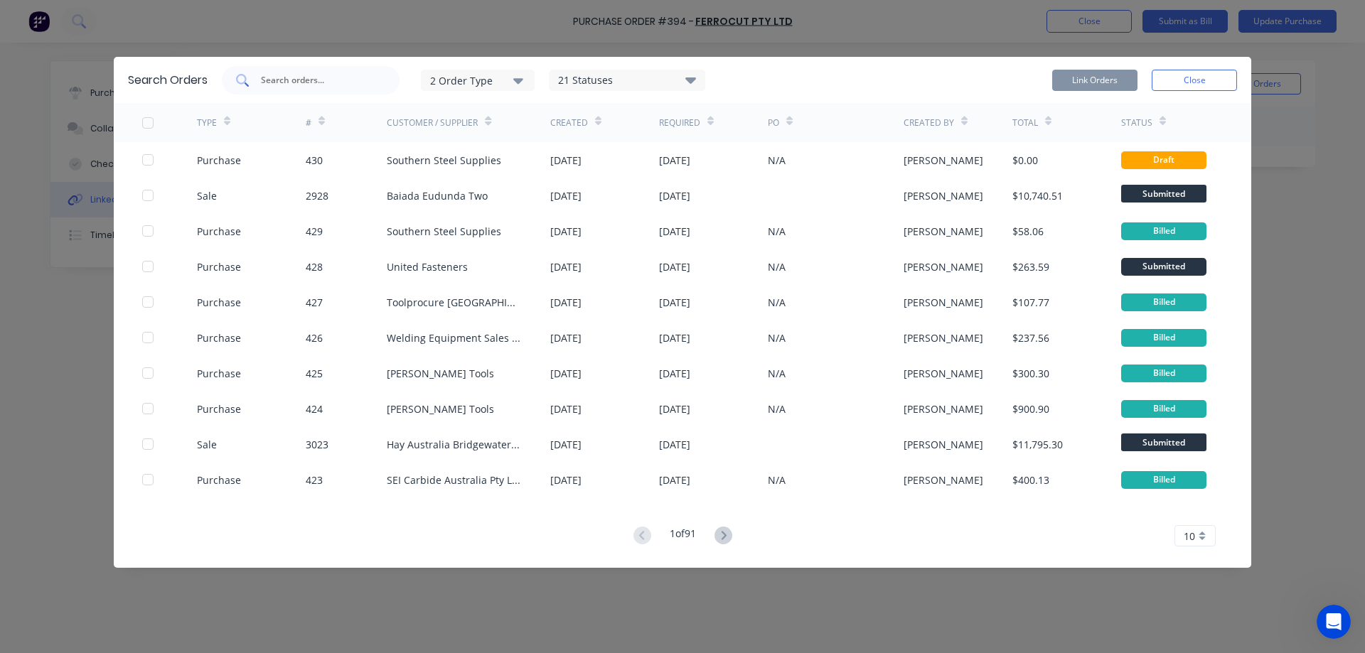
click at [321, 81] on input "text" at bounding box center [318, 80] width 118 height 14
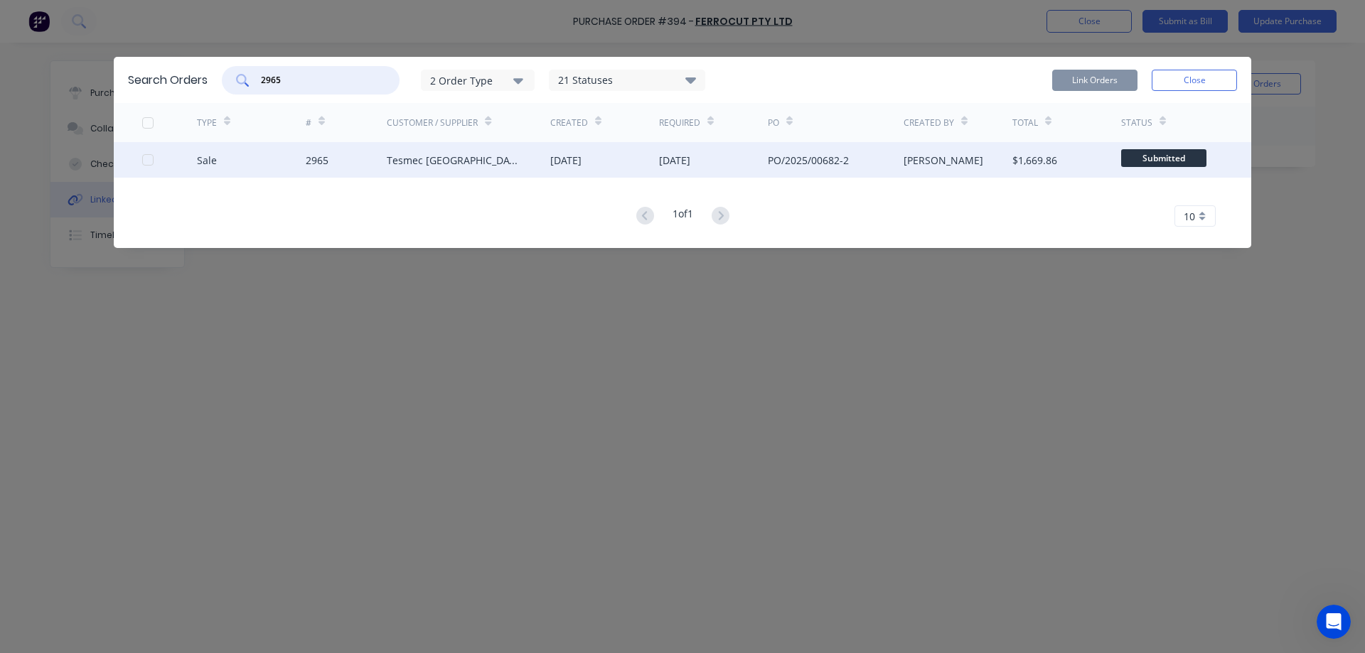
type input "2965"
click at [139, 162] on div "Sale 2965 Tesmec Australia 22 Sep 2025 19 Sep 2025 PO/2025/00682-2 Joel Schutz …" at bounding box center [682, 160] width 1137 height 36
click at [145, 164] on div at bounding box center [148, 160] width 28 height 28
click at [1055, 81] on button "Link Orders" at bounding box center [1094, 80] width 85 height 21
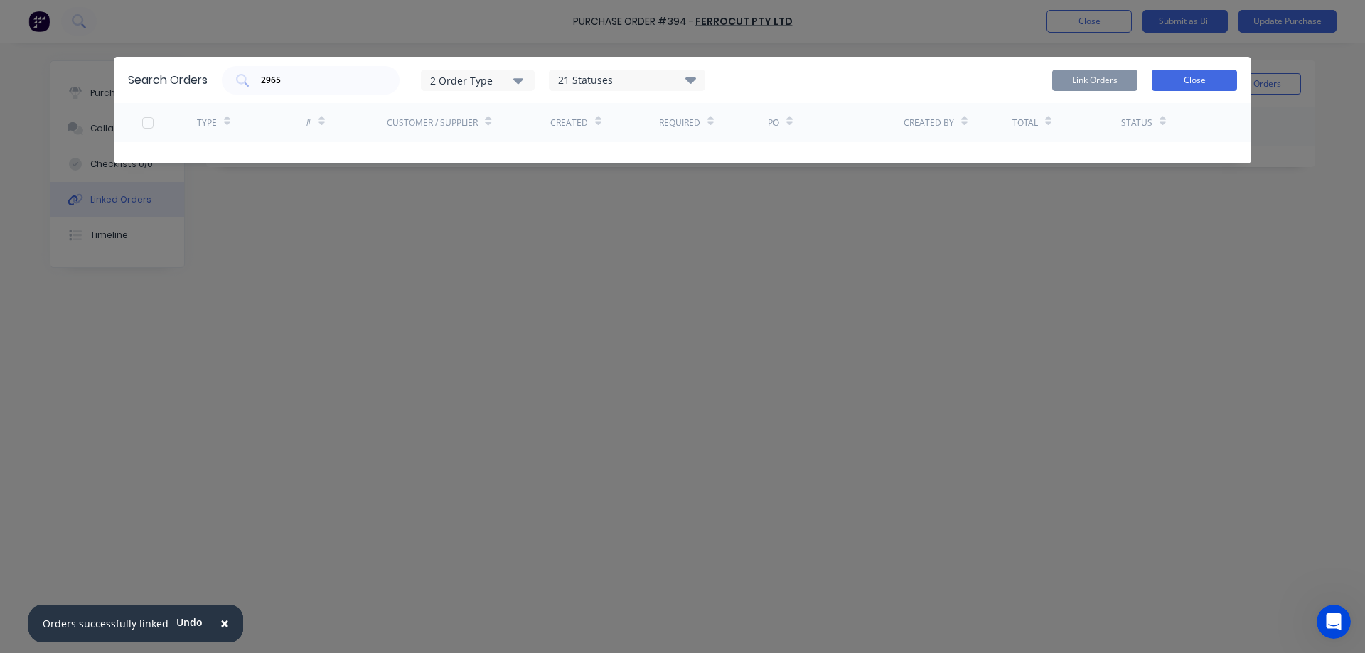
click at [1186, 77] on button "Close" at bounding box center [1194, 80] width 85 height 21
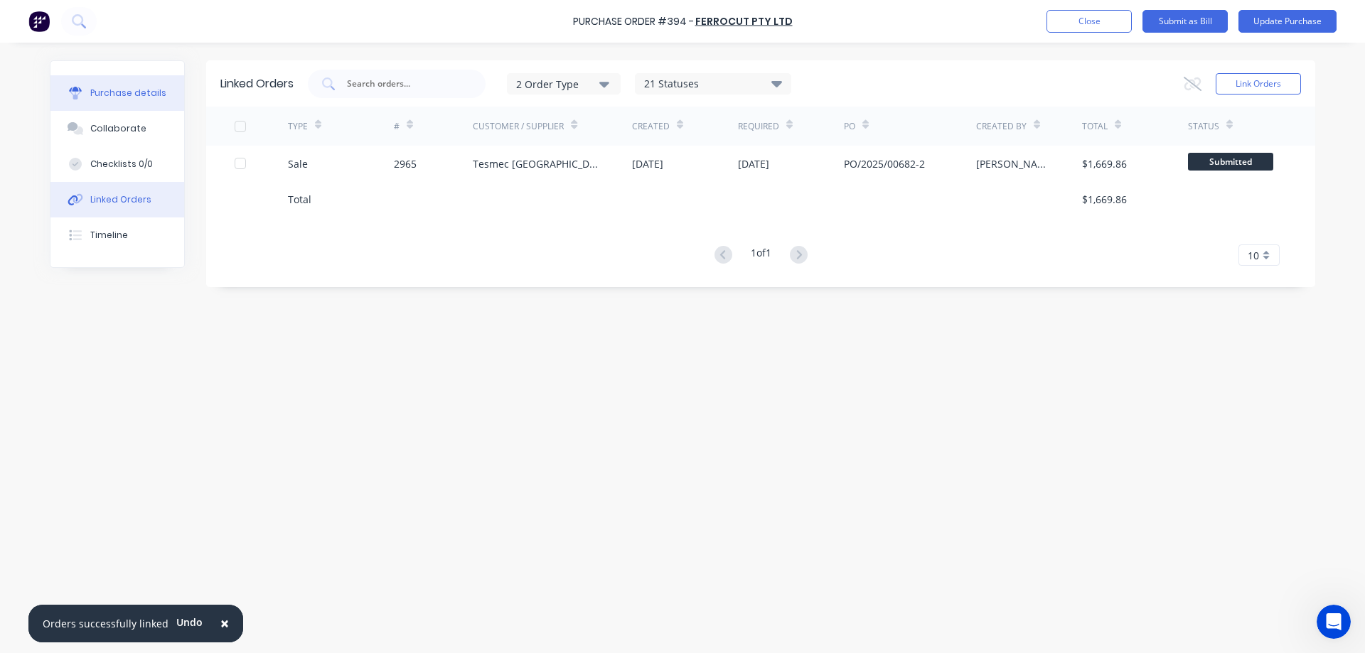
click at [133, 87] on div "Purchase details" at bounding box center [128, 93] width 76 height 13
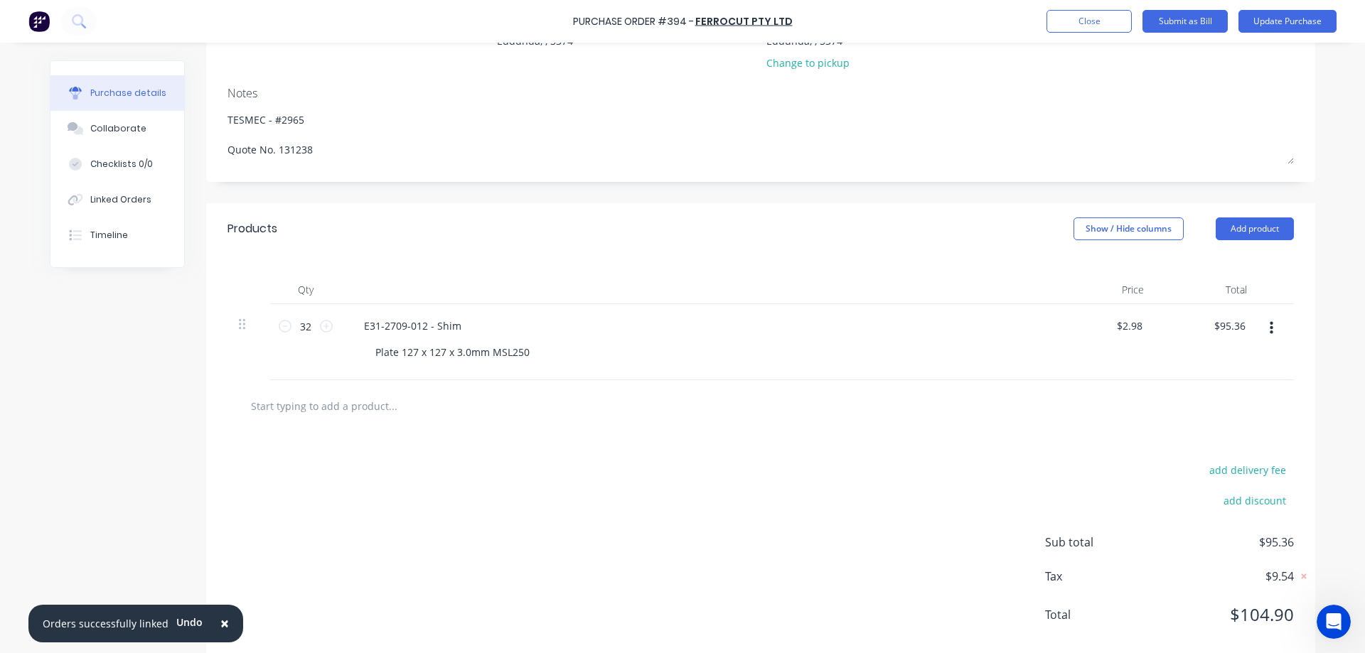
scroll to position [204, 0]
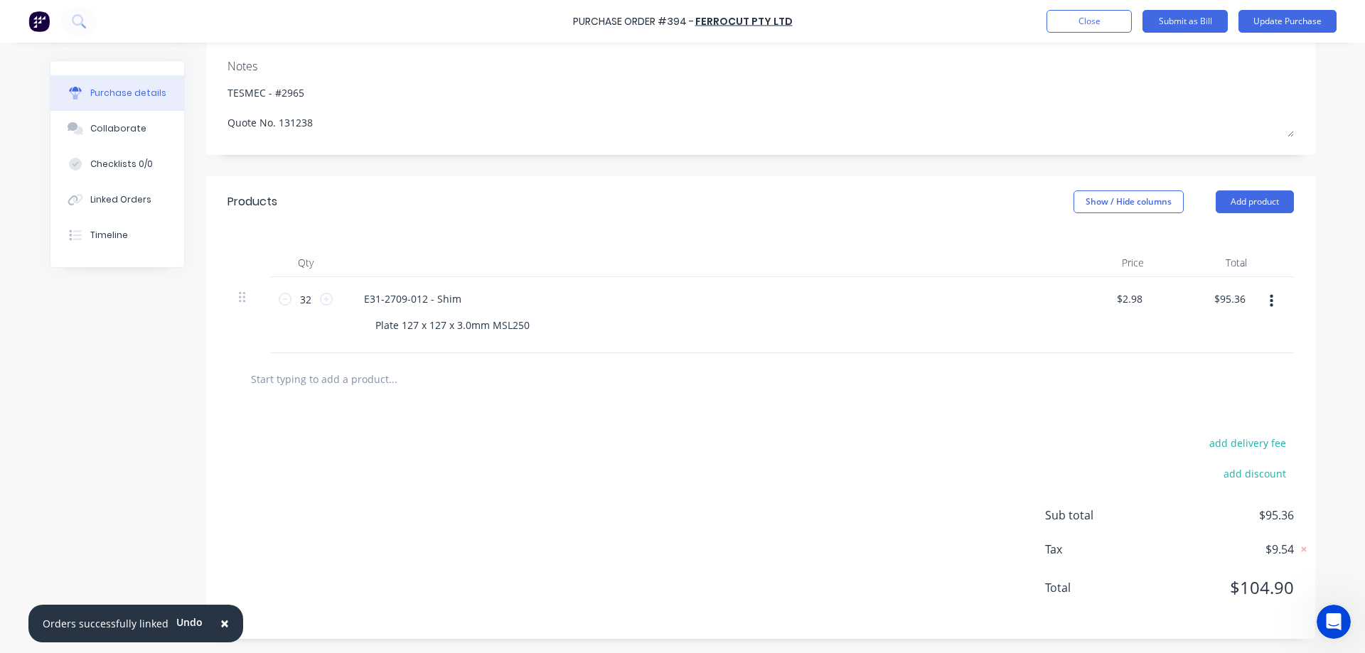
click at [341, 381] on input "text" at bounding box center [392, 379] width 284 height 28
type textarea "x"
type input "e"
type textarea "x"
type input "e3"
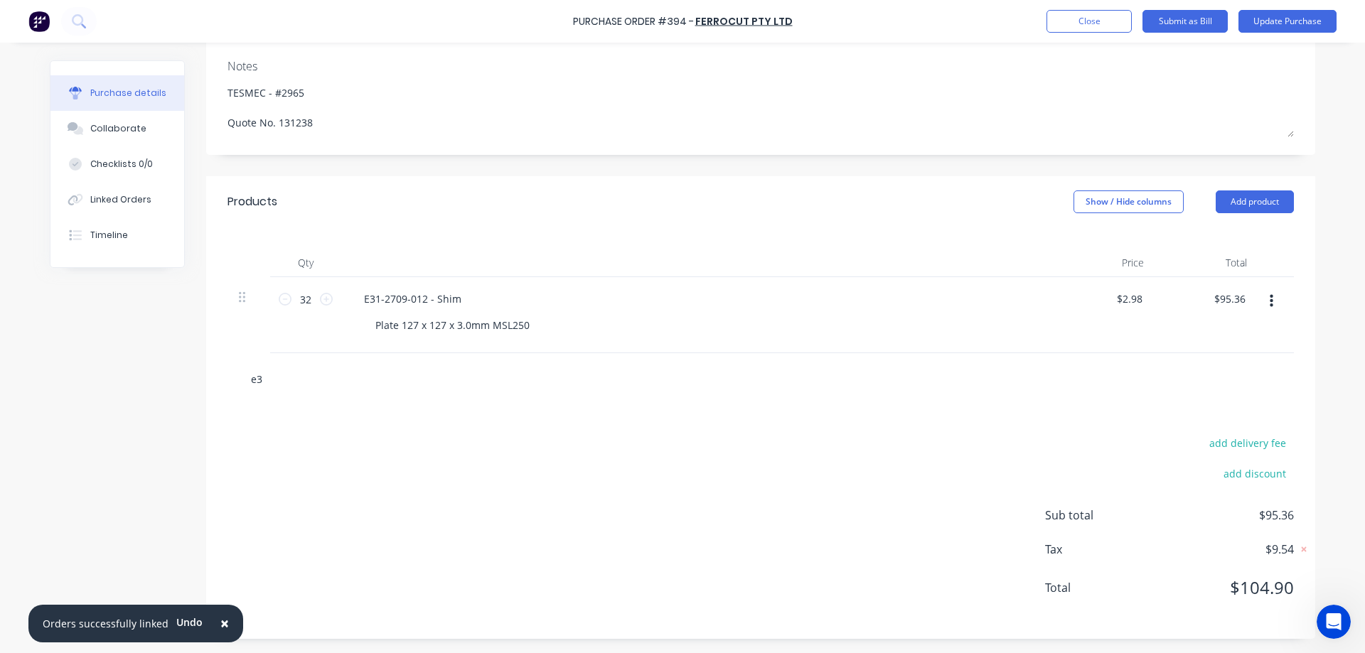
type textarea "x"
type input "e31"
type textarea "x"
type input "e31-"
type textarea "x"
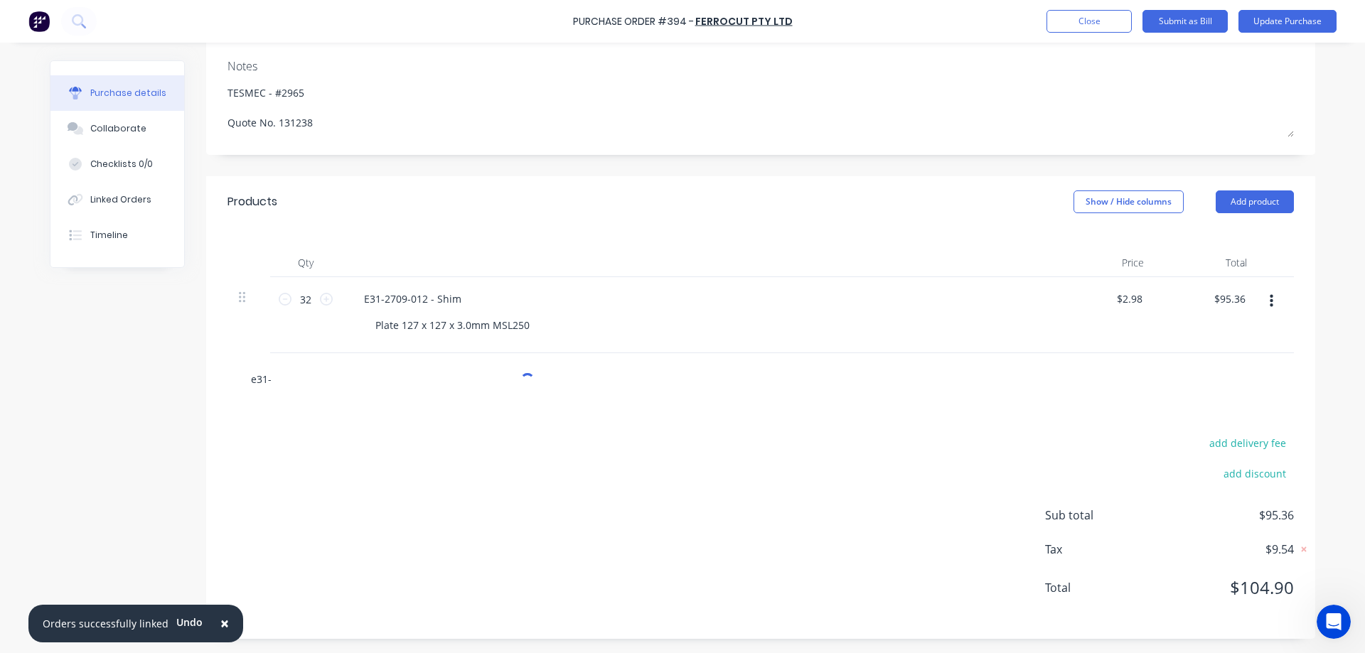
type input "e31-2"
type textarea "x"
type input "e31-27"
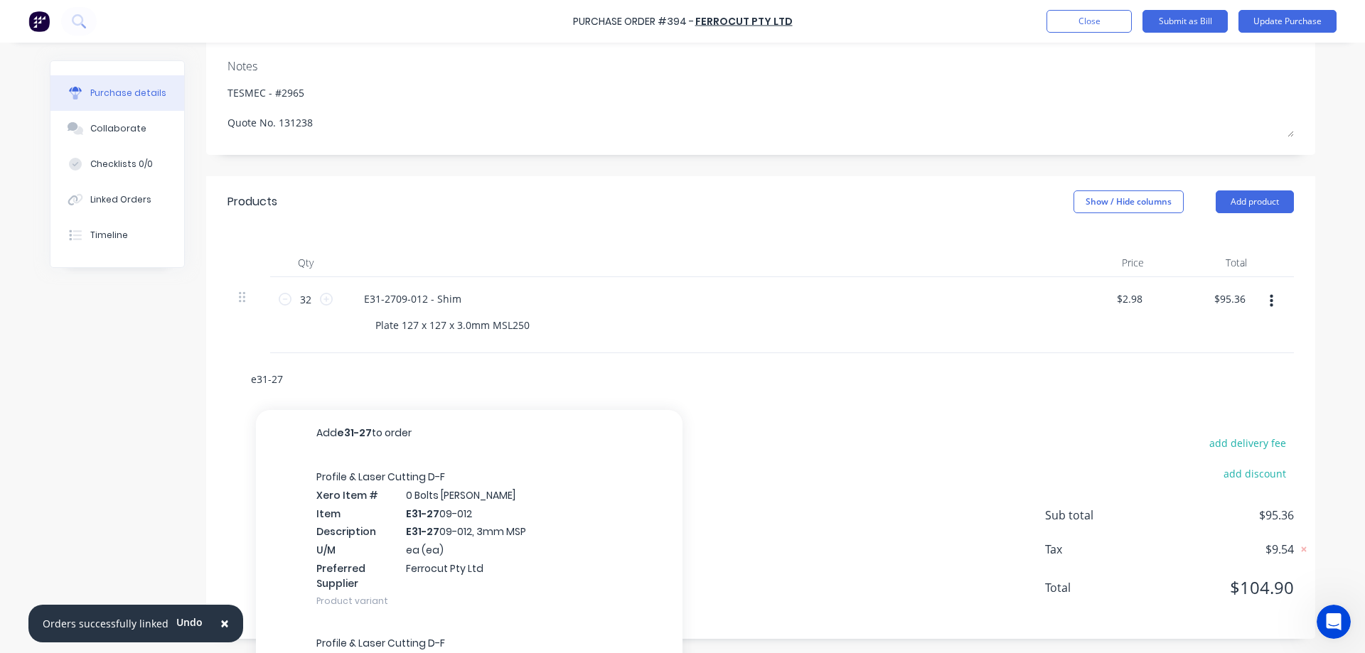
type textarea "x"
type input "e31-270"
type textarea "x"
type input "e31-2709"
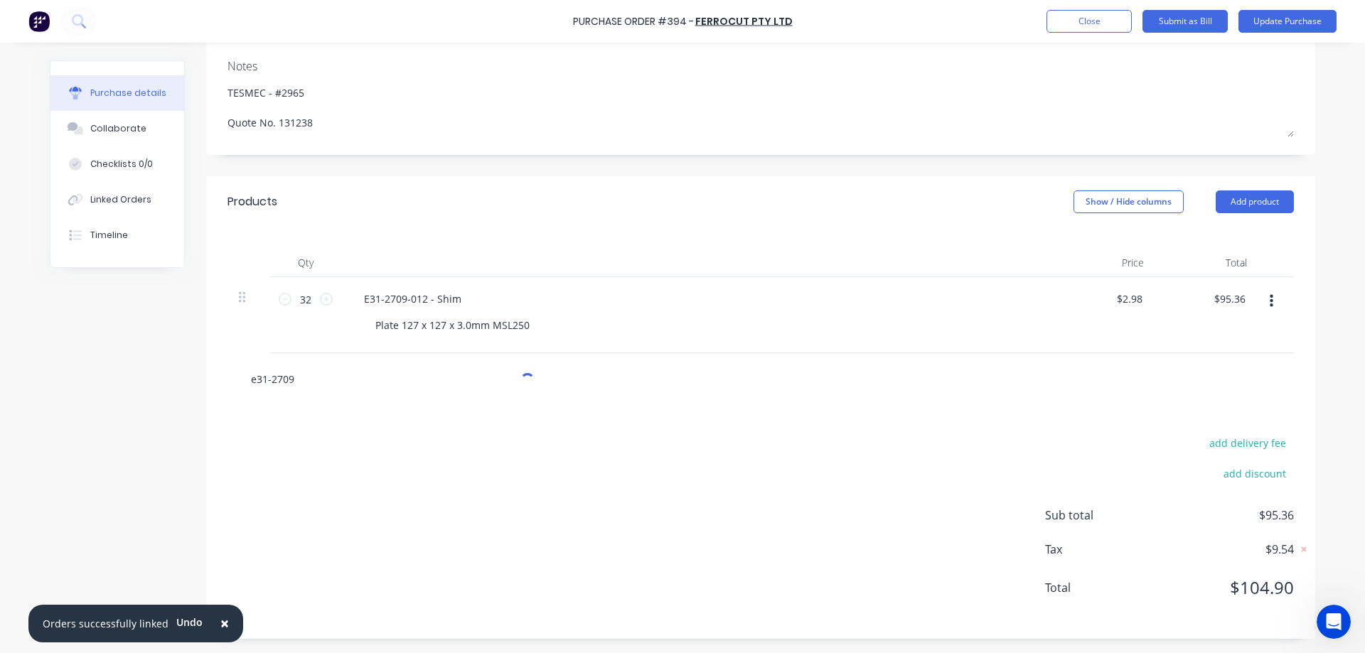
type textarea "x"
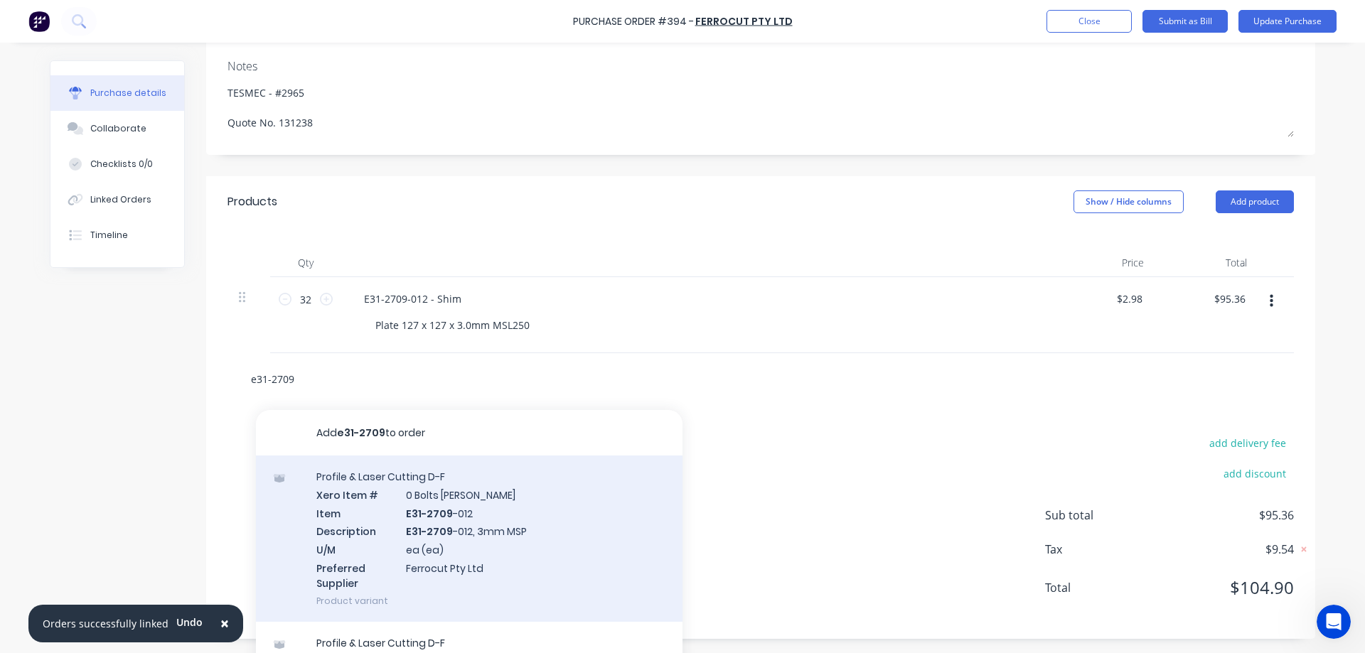
type input "e31-2709"
click at [549, 521] on div "Profile & Laser Cutting D-F Xero Item # 0 Bolts Metric Galvanised Item E31-2709…" at bounding box center [469, 539] width 427 height 166
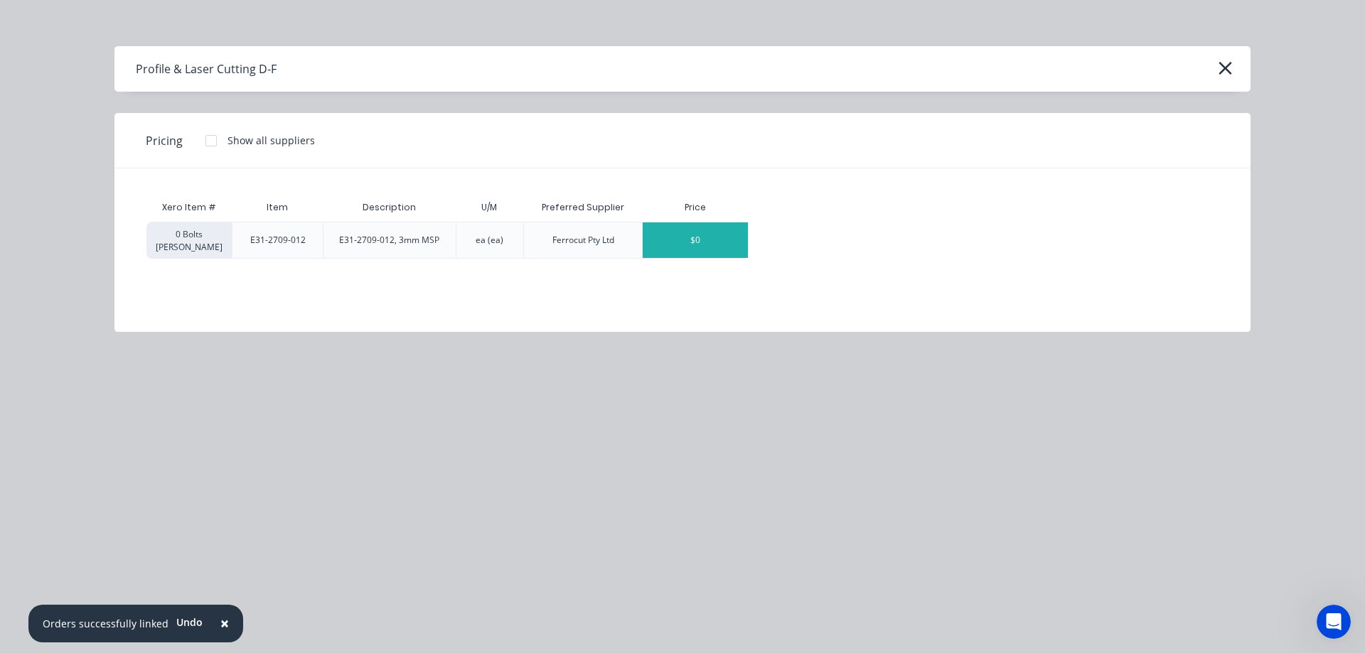
click at [705, 242] on div "$0" at bounding box center [695, 241] width 105 height 36
type textarea "x"
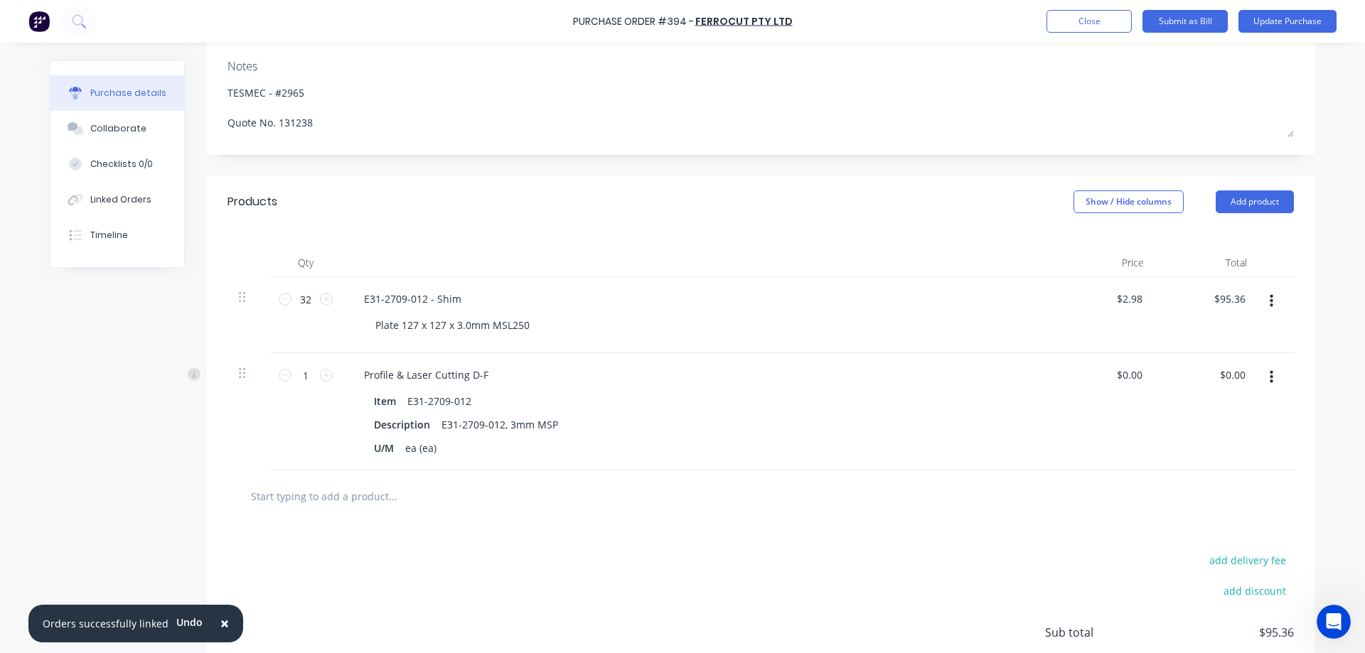
click at [1270, 298] on icon "button" at bounding box center [1272, 302] width 4 height 16
click at [1318, 387] on div "Purchase details Collaborate Checklists 0/0 Linked Orders Timeline Created by J…" at bounding box center [683, 101] width 1294 height 582
drag, startPoint x: 308, startPoint y: 370, endPoint x: 290, endPoint y: 369, distance: 17.8
click at [291, 369] on input "1" at bounding box center [305, 375] width 28 height 21
type textarea "x"
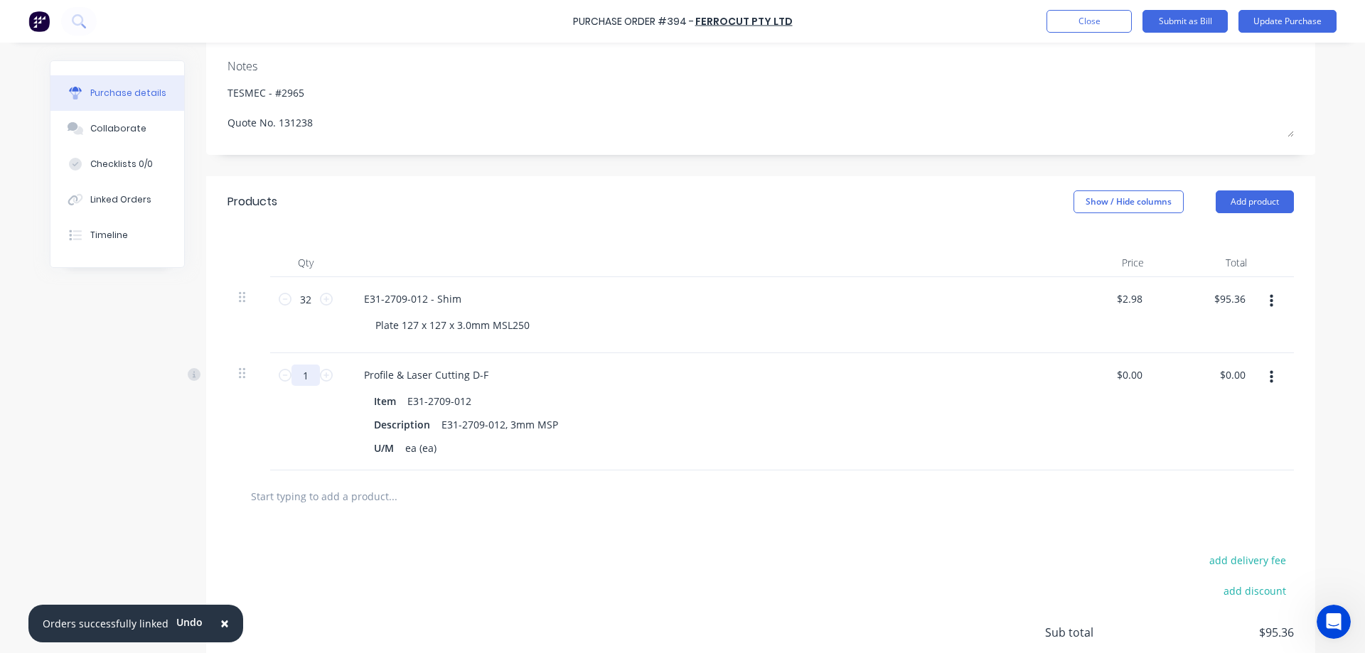
type input "3"
type textarea "x"
type input "32"
type textarea "x"
type input "32"
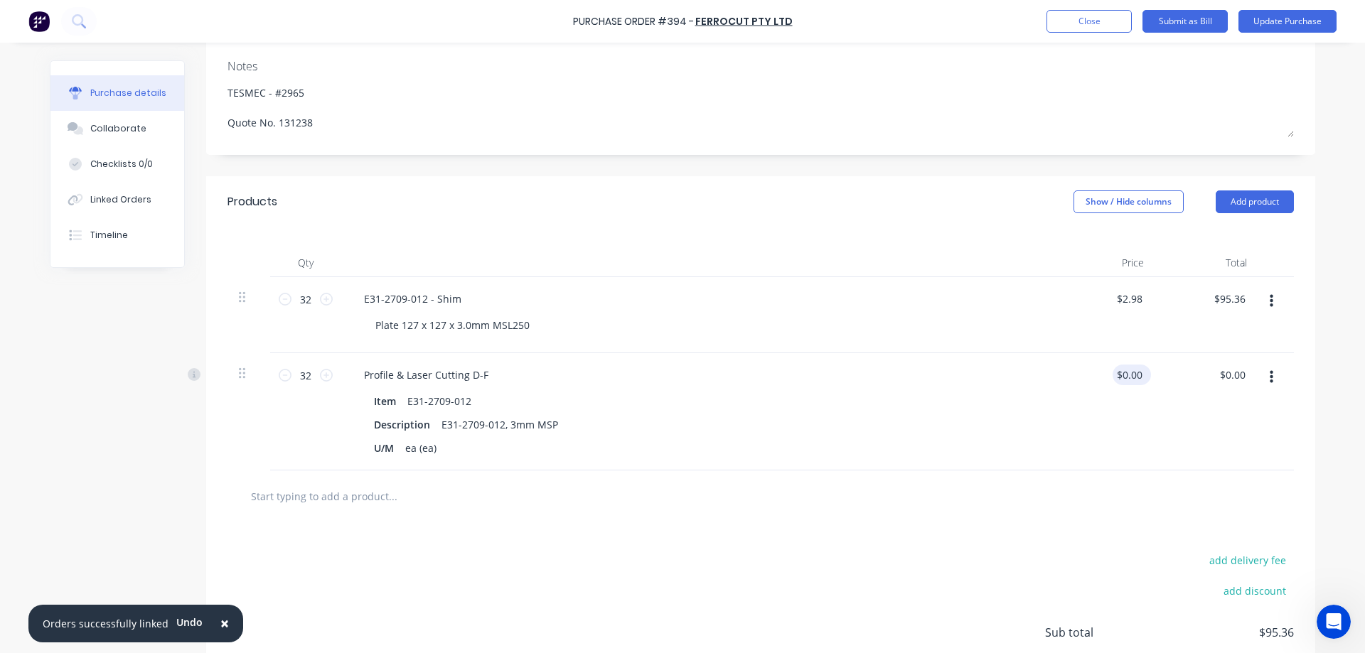
drag, startPoint x: 1142, startPoint y: 376, endPoint x: 1135, endPoint y: 375, distance: 7.2
click at [1135, 375] on div "$0.00 $0.00" at bounding box center [1132, 375] width 38 height 21
type textarea "x"
drag, startPoint x: 1135, startPoint y: 375, endPoint x: 1104, endPoint y: 374, distance: 30.6
click at [1104, 374] on div "0.00 0.00" at bounding box center [1103, 411] width 103 height 117
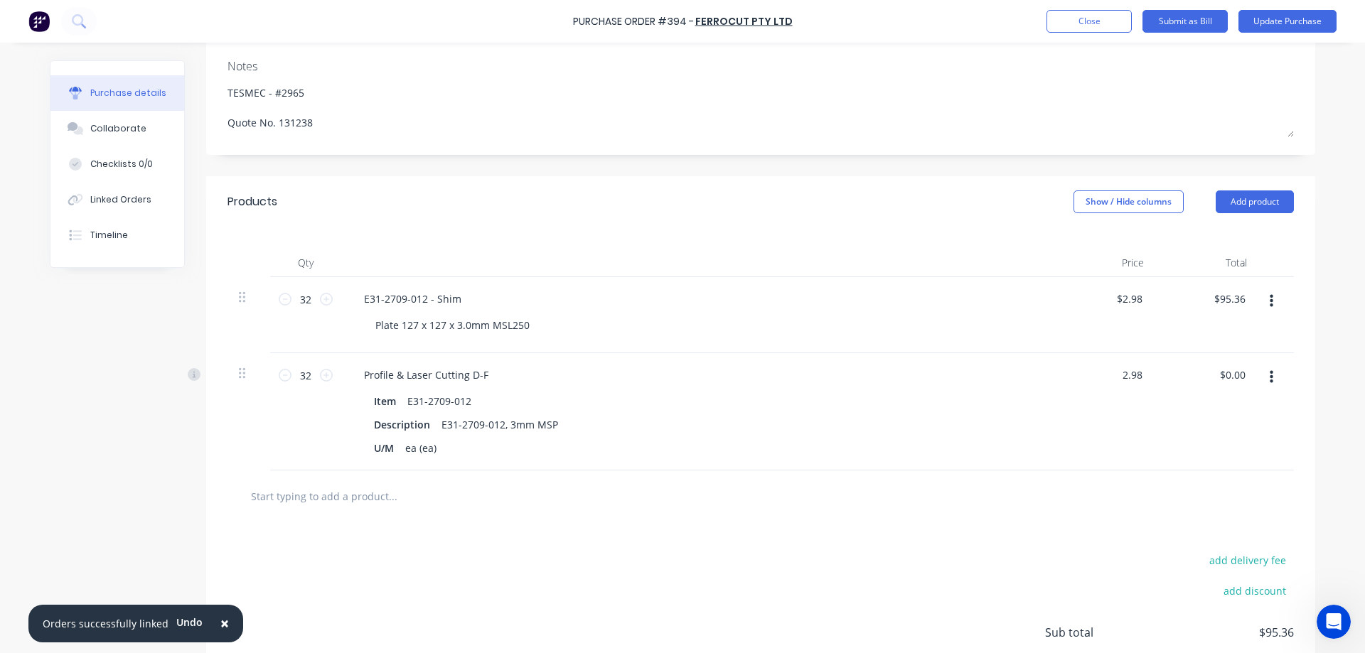
type input "2.98"
type textarea "x"
type input "$2.98"
type input "$95.36"
click at [1288, 286] on div at bounding box center [1276, 315] width 36 height 76
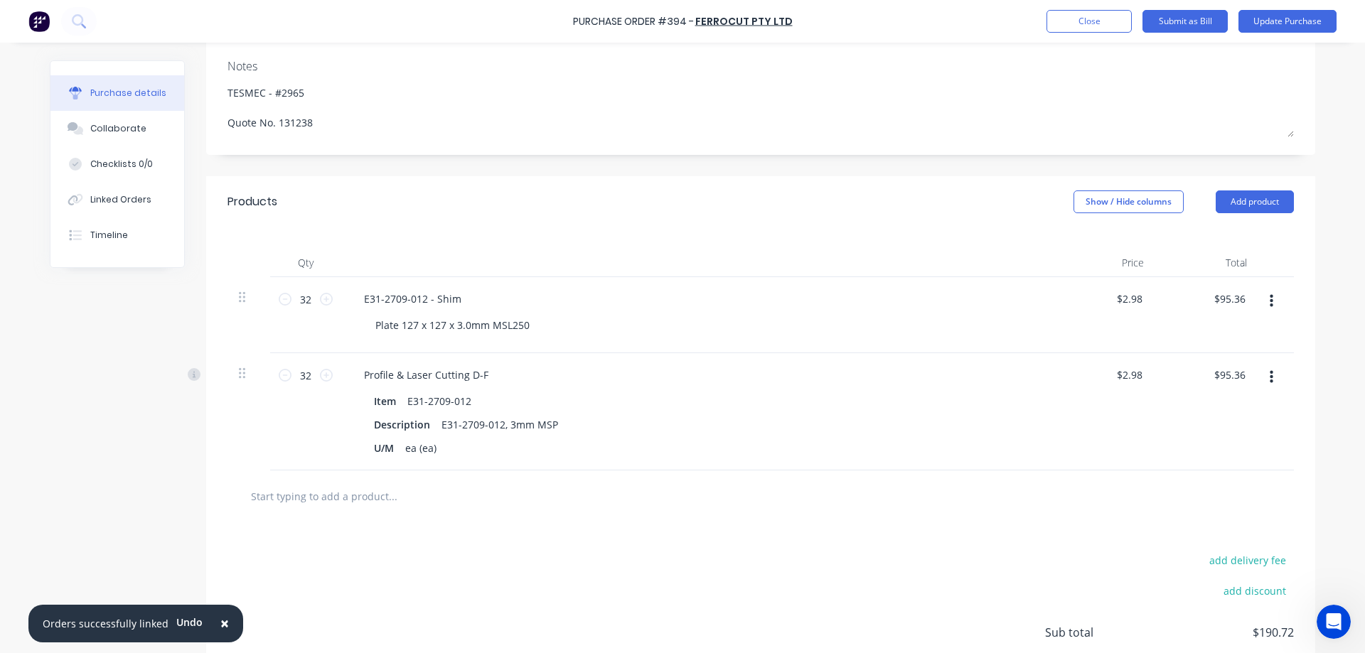
click at [1270, 308] on icon "button" at bounding box center [1272, 302] width 4 height 16
click at [1231, 420] on button "Delete" at bounding box center [1227, 424] width 121 height 28
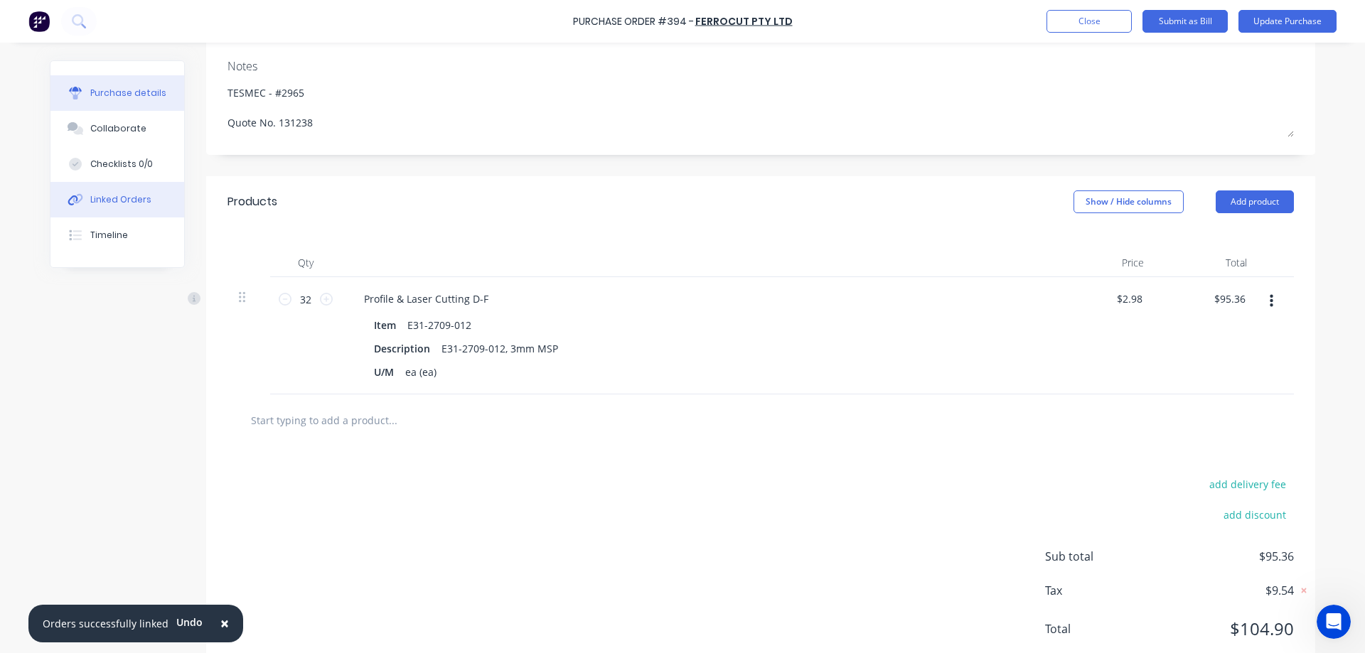
click at [99, 197] on div "Linked Orders" at bounding box center [120, 199] width 61 height 13
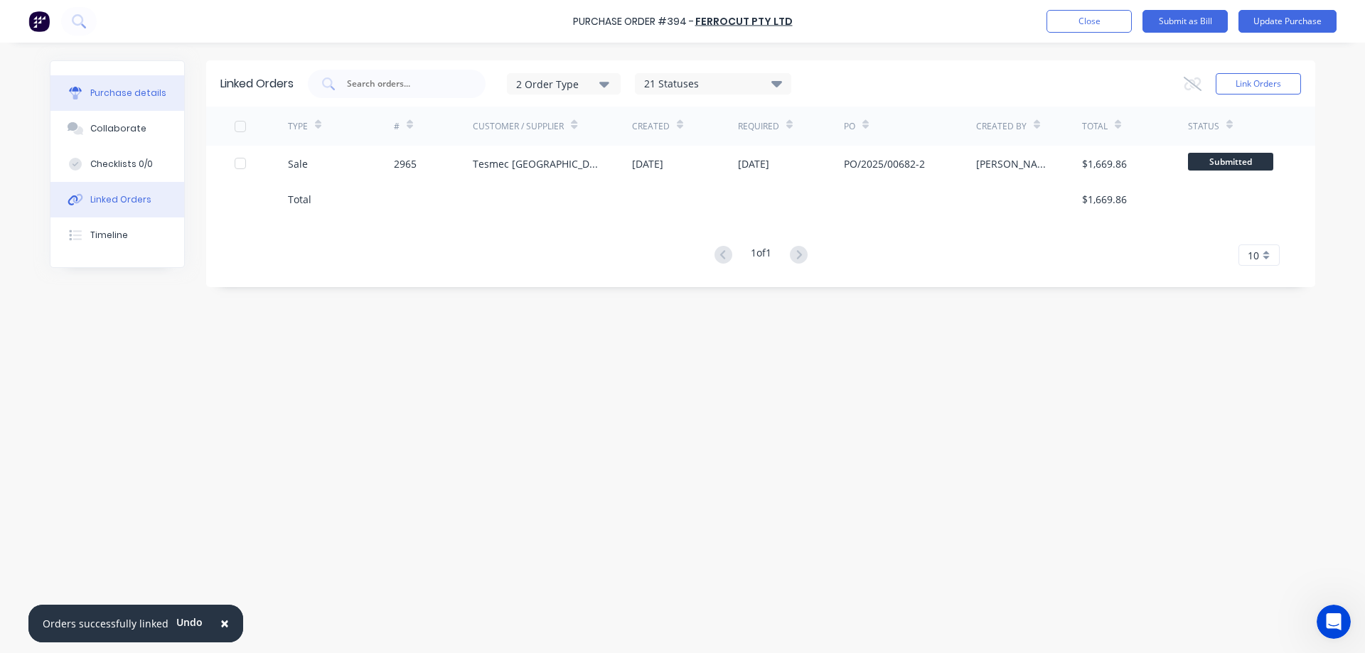
click at [91, 96] on div "Purchase details" at bounding box center [128, 93] width 76 height 13
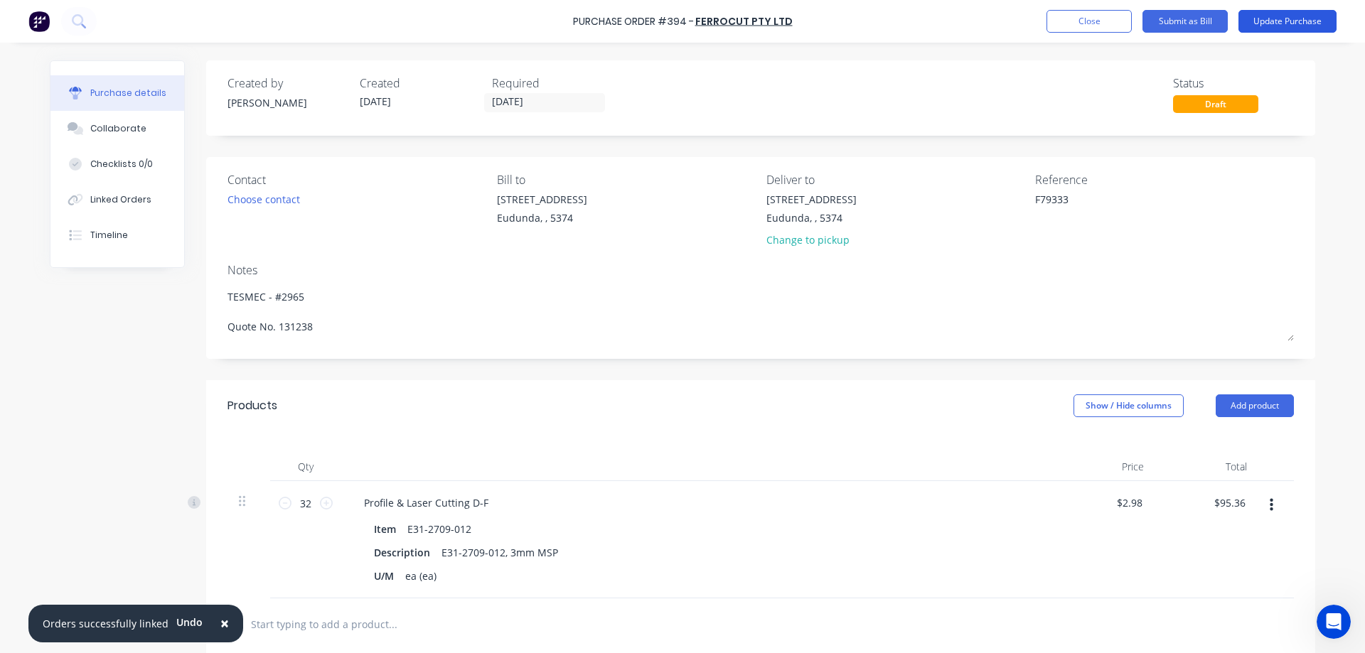
click at [1299, 20] on button "Update Purchase" at bounding box center [1287, 21] width 98 height 23
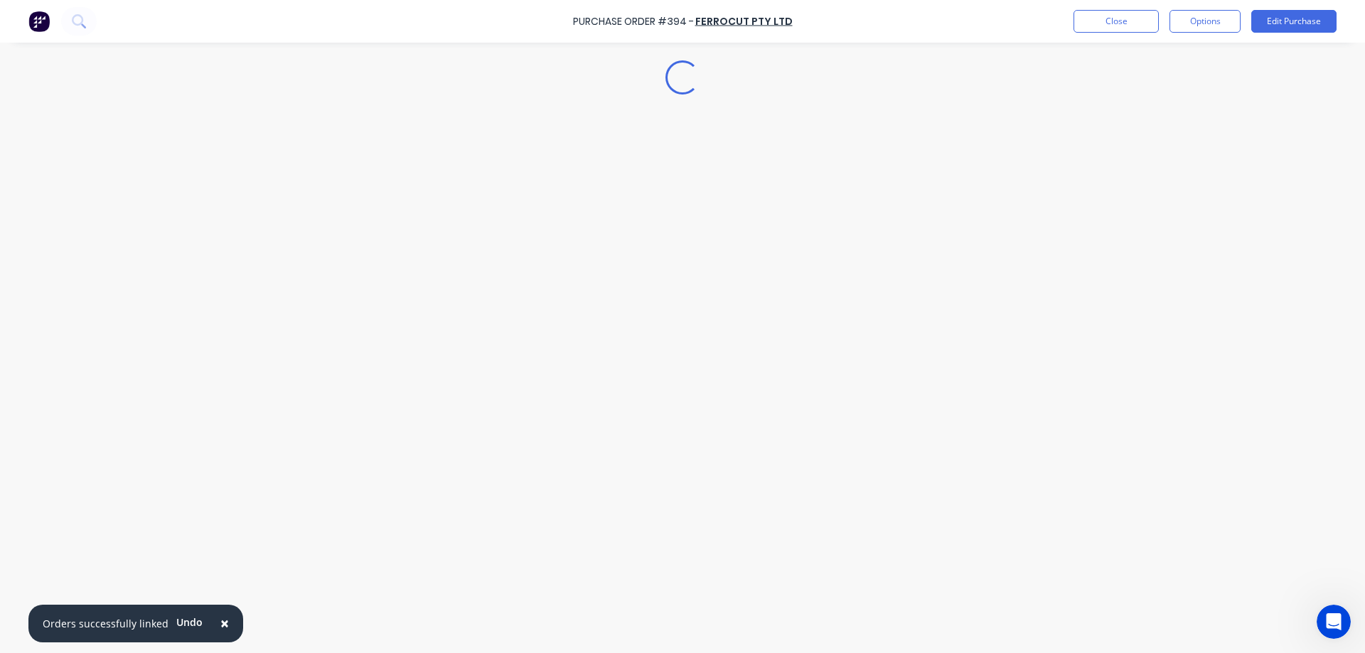
click at [225, 626] on button "×" at bounding box center [224, 624] width 37 height 34
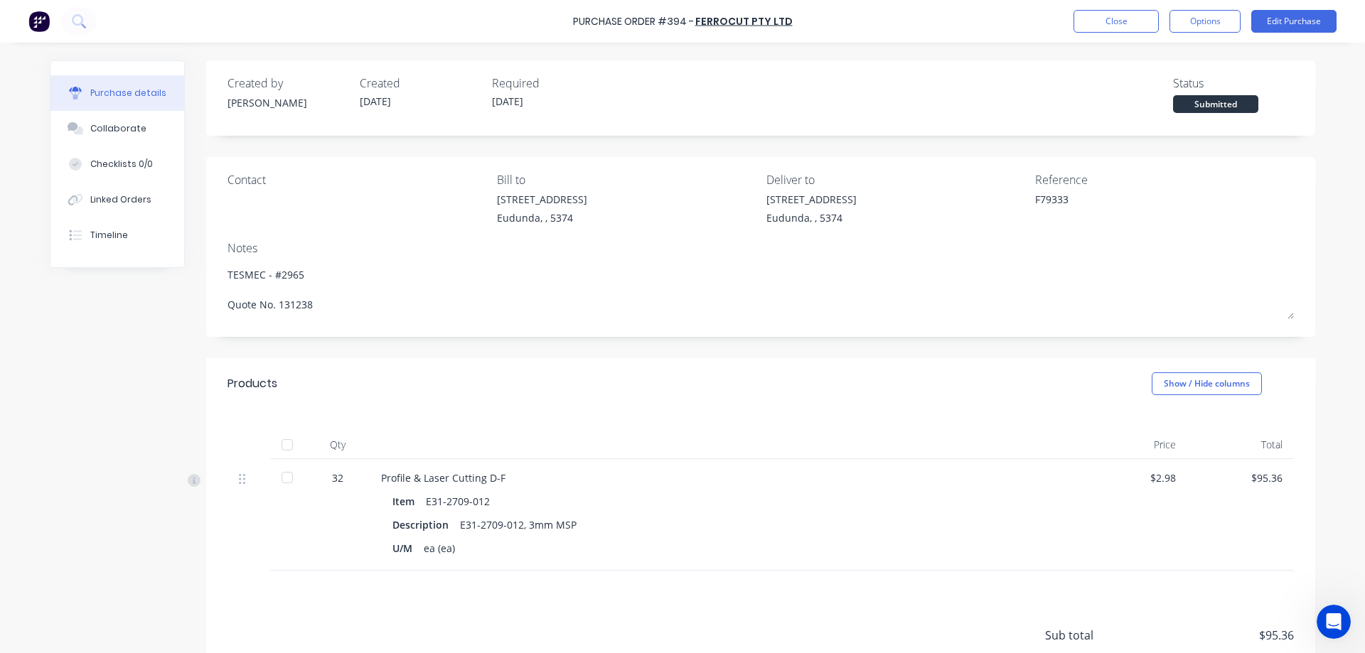
click at [281, 473] on div at bounding box center [287, 478] width 28 height 28
click at [1214, 14] on button "Options" at bounding box center [1204, 21] width 71 height 23
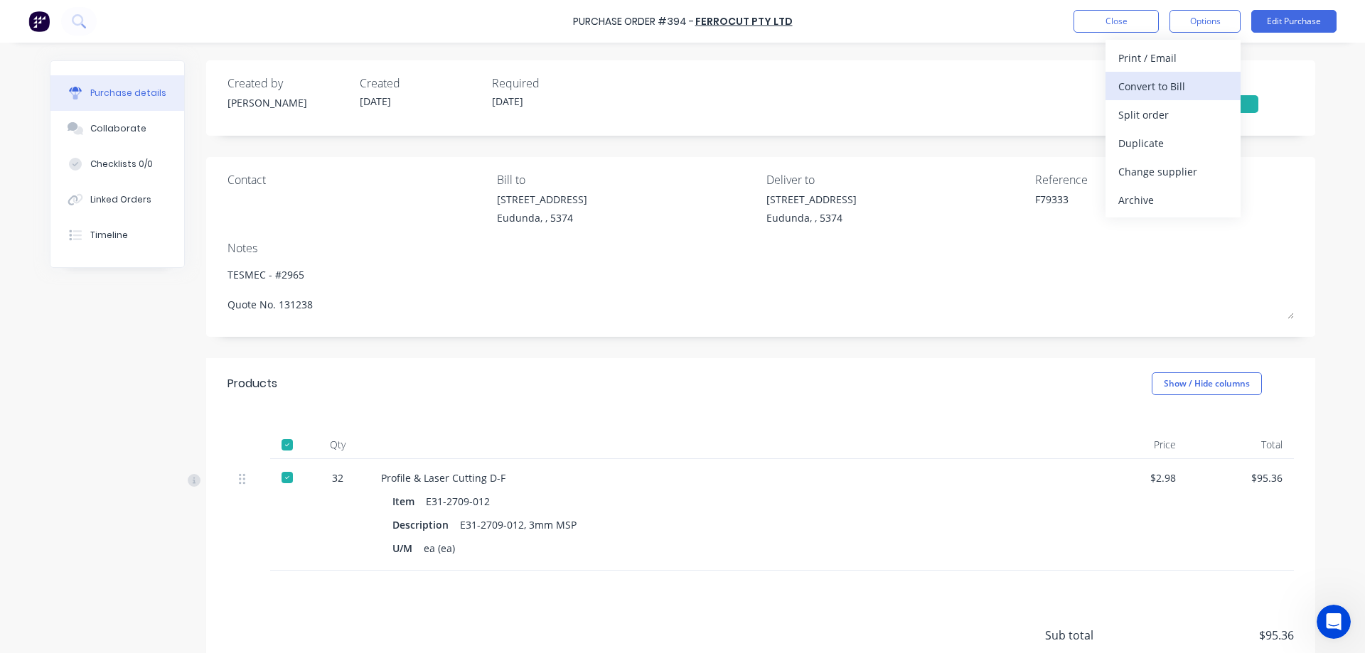
click at [1189, 86] on div "Convert to Bill" at bounding box center [1172, 86] width 109 height 21
type textarea "x"
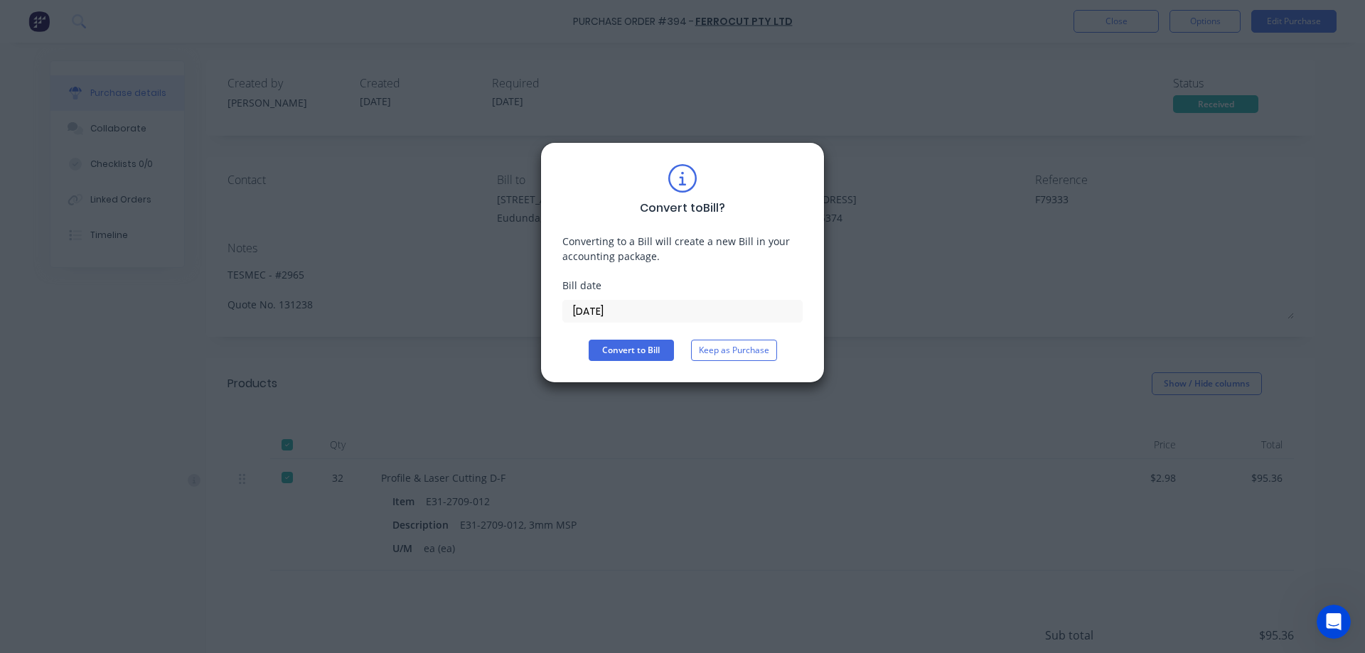
click at [654, 321] on label "08/10/25" at bounding box center [682, 311] width 240 height 23
click at [654, 321] on input "08/10/25" at bounding box center [682, 311] width 239 height 21
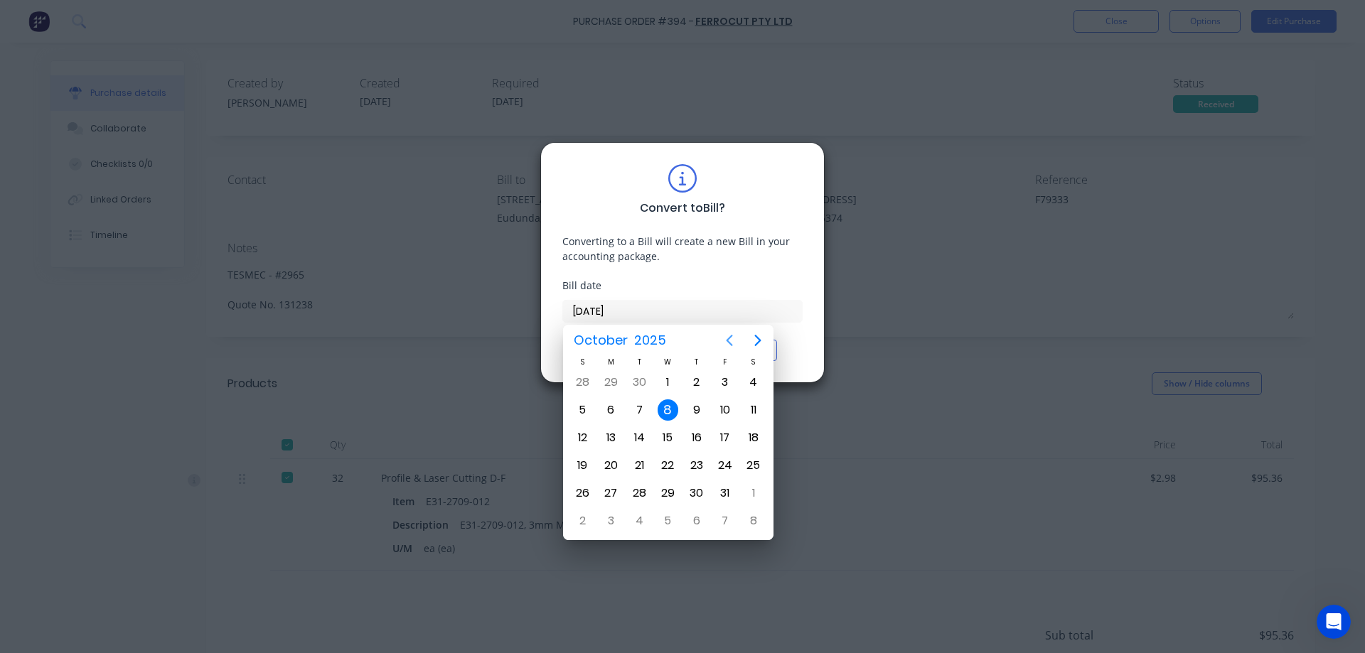
click at [724, 348] on icon "Previous page" at bounding box center [729, 340] width 17 height 17
click at [695, 466] on div "25" at bounding box center [696, 465] width 21 height 21
type input "25/09/25"
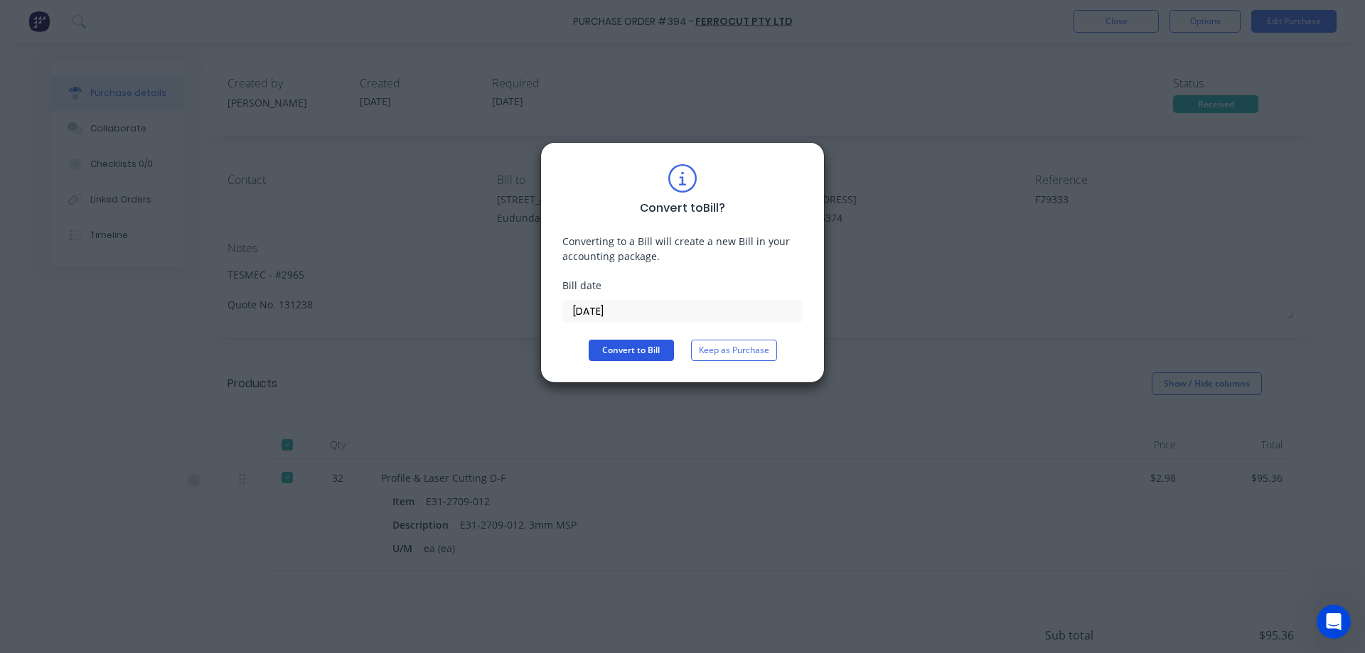
click at [630, 352] on button "Convert to Bill" at bounding box center [631, 350] width 85 height 21
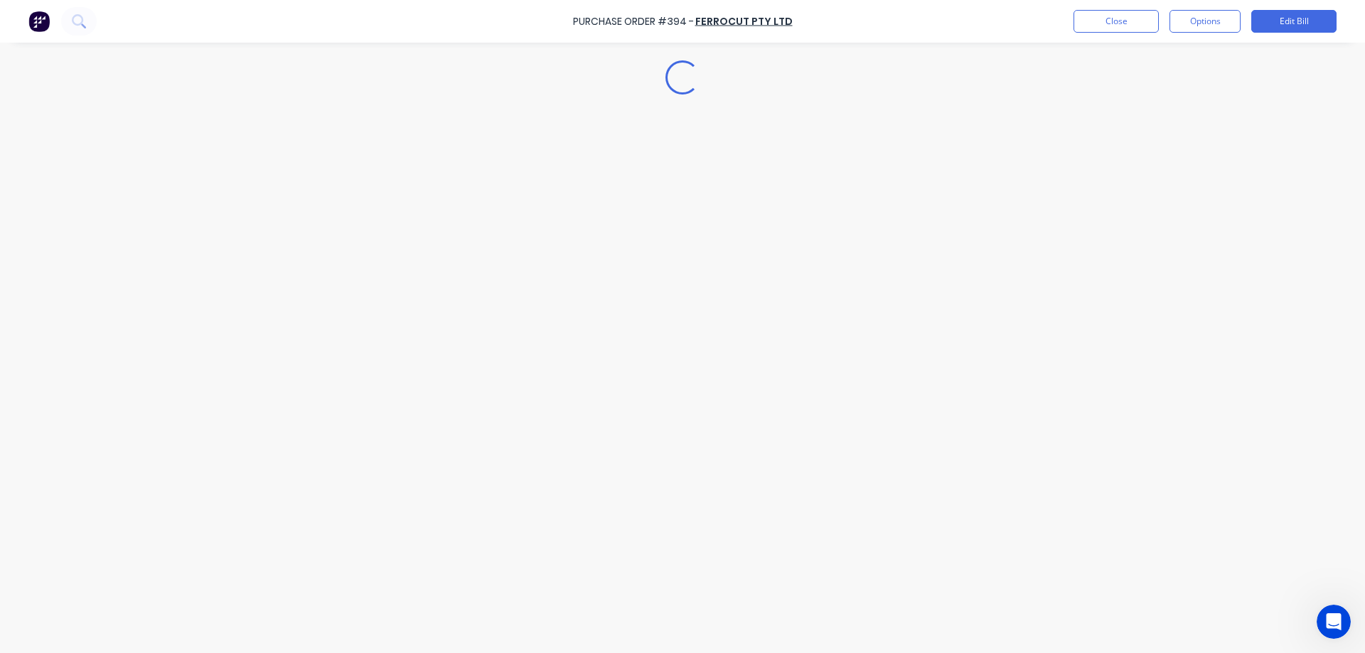
type textarea "x"
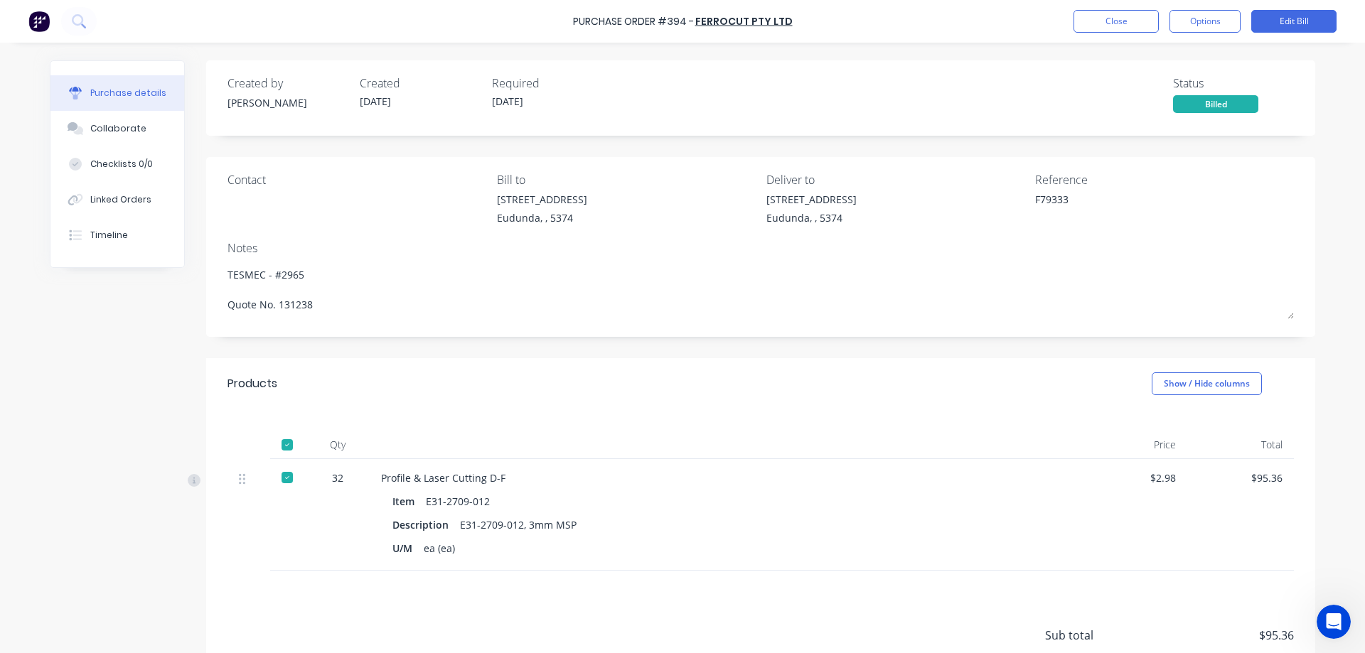
click at [29, 17] on img at bounding box center [38, 21] width 21 height 21
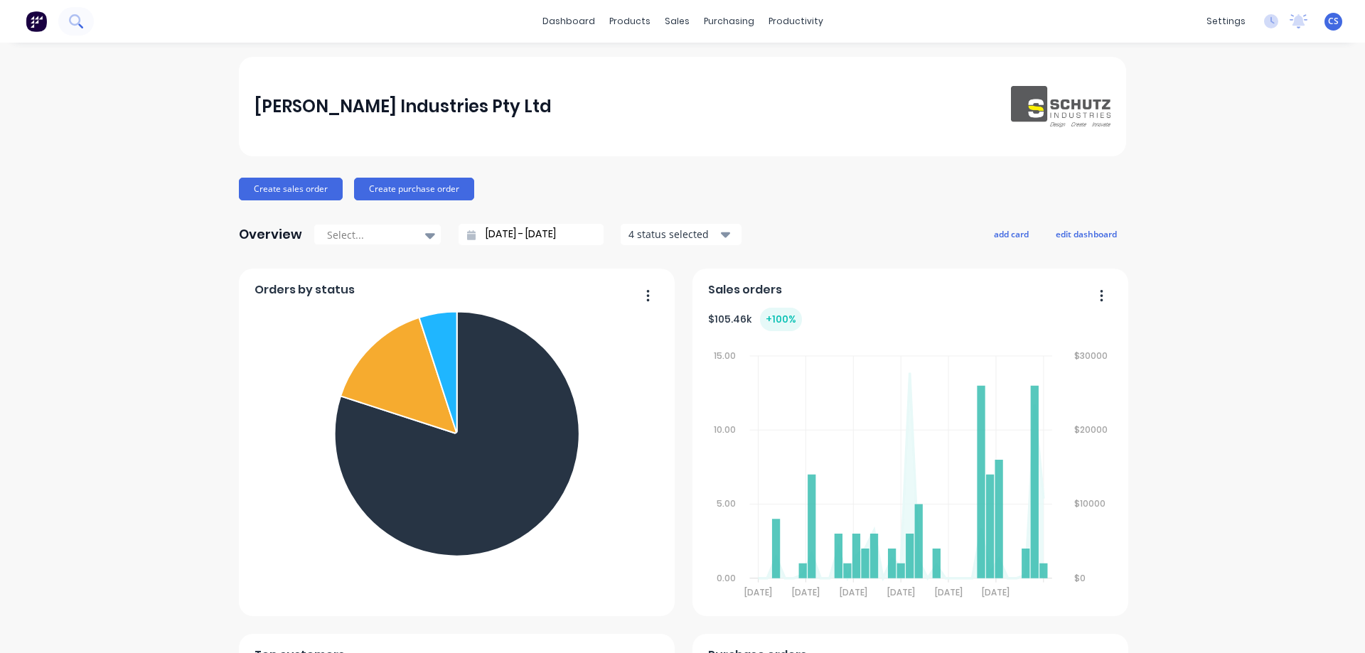
click at [68, 25] on button at bounding box center [76, 21] width 36 height 28
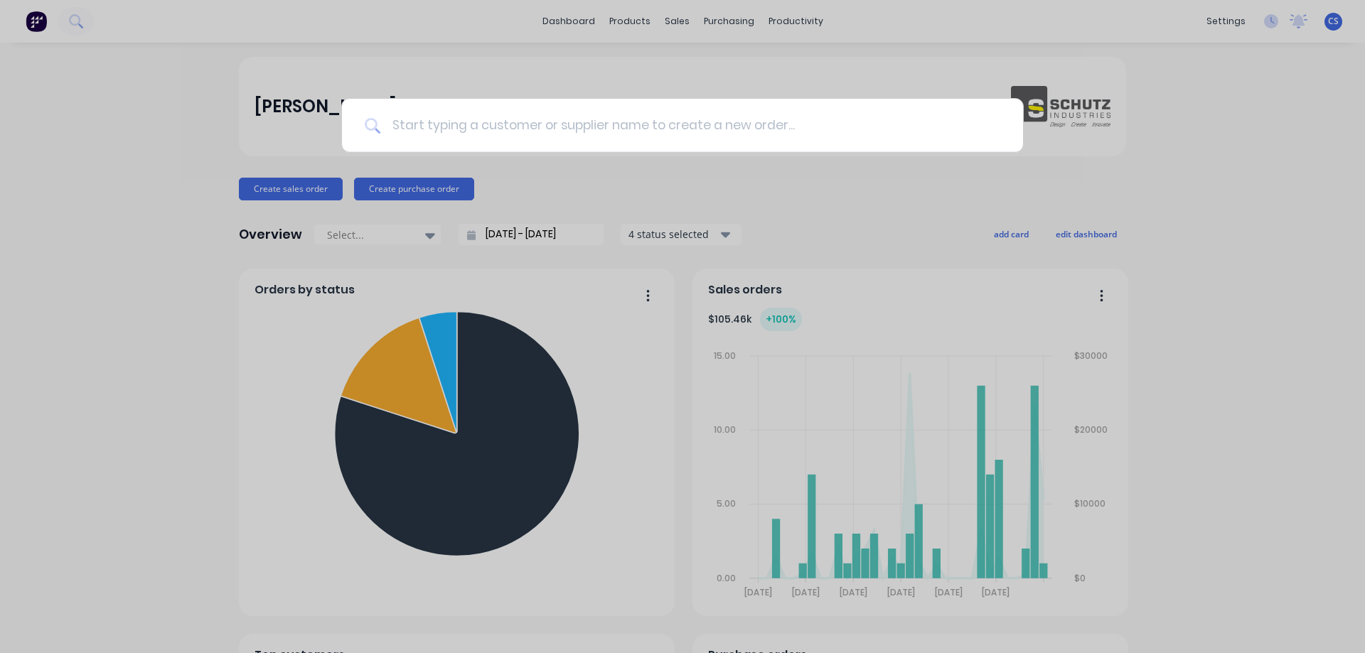
click at [479, 134] on input at bounding box center [690, 125] width 620 height 53
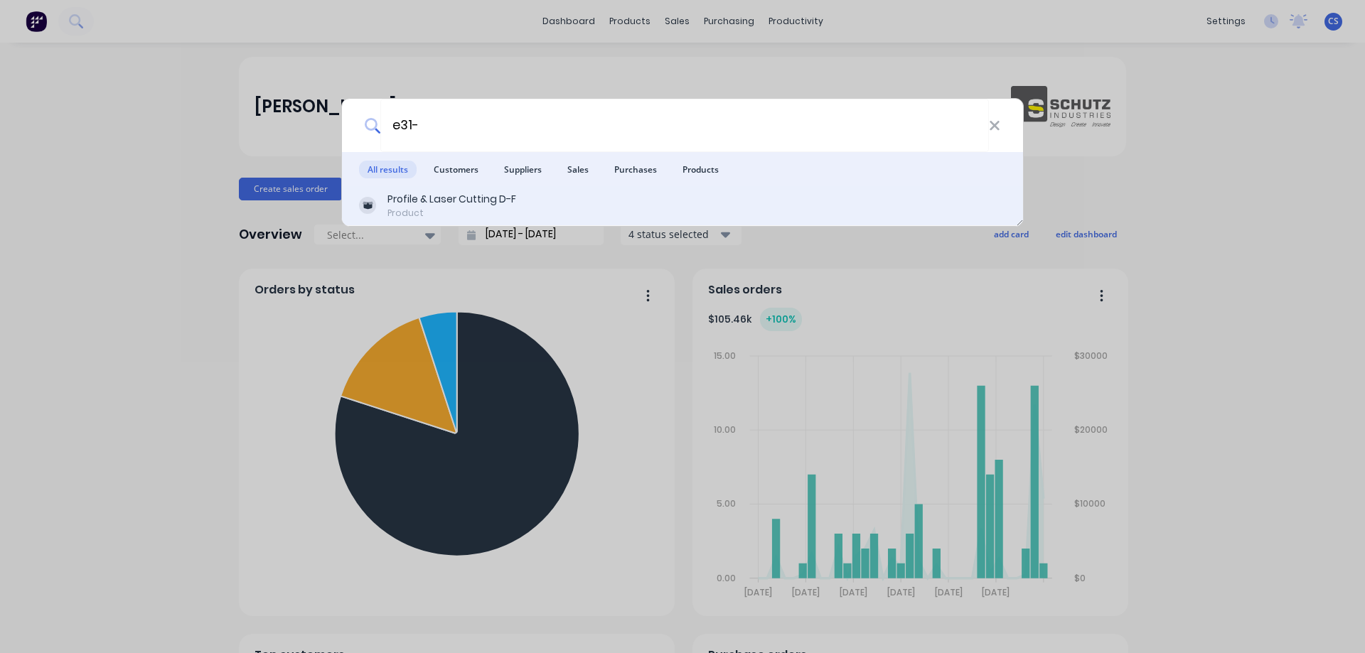
type input "e31-"
click at [542, 211] on div "Profile & Laser Cutting D-F Product" at bounding box center [682, 206] width 647 height 28
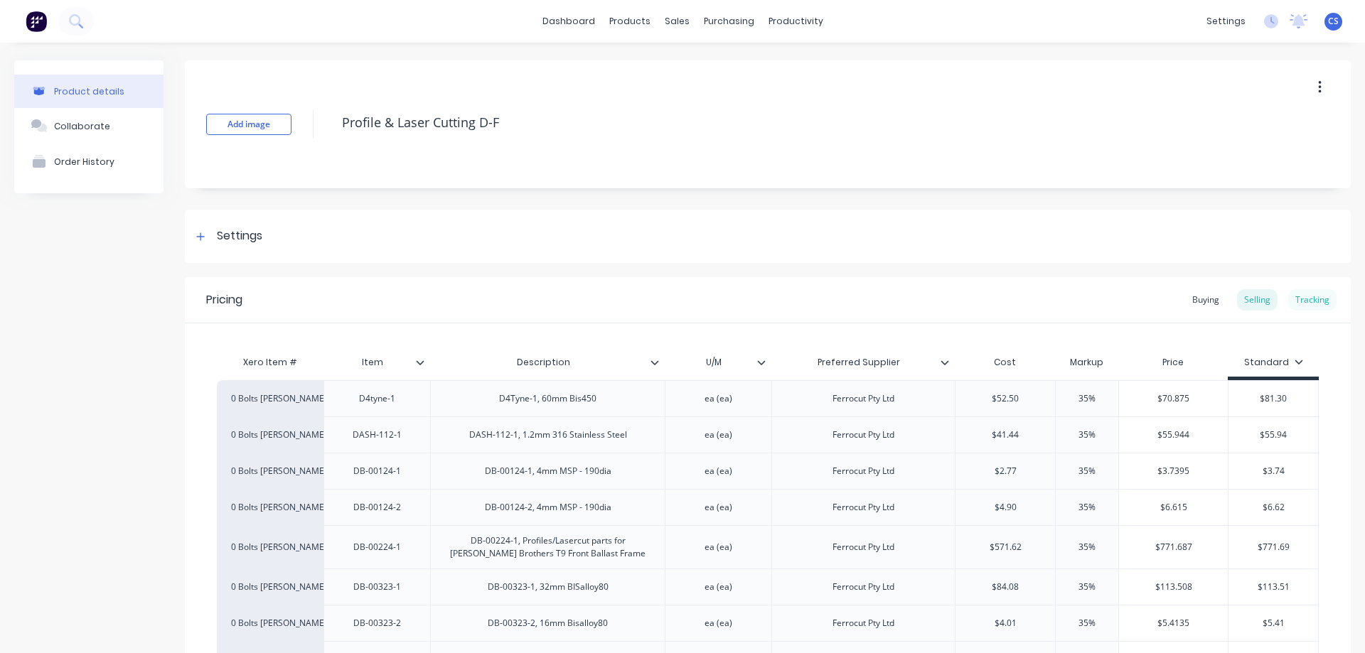
click at [1313, 293] on div "Tracking" at bounding box center [1312, 299] width 48 height 21
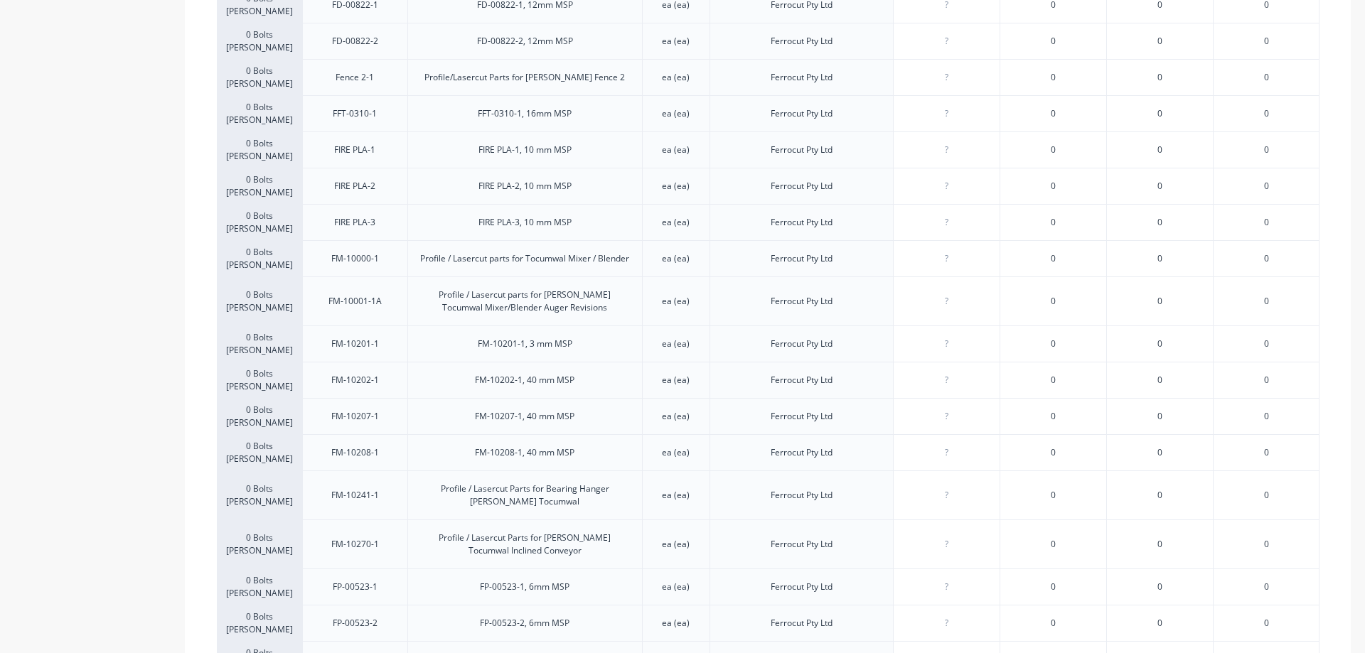
scroll to position [6412, 0]
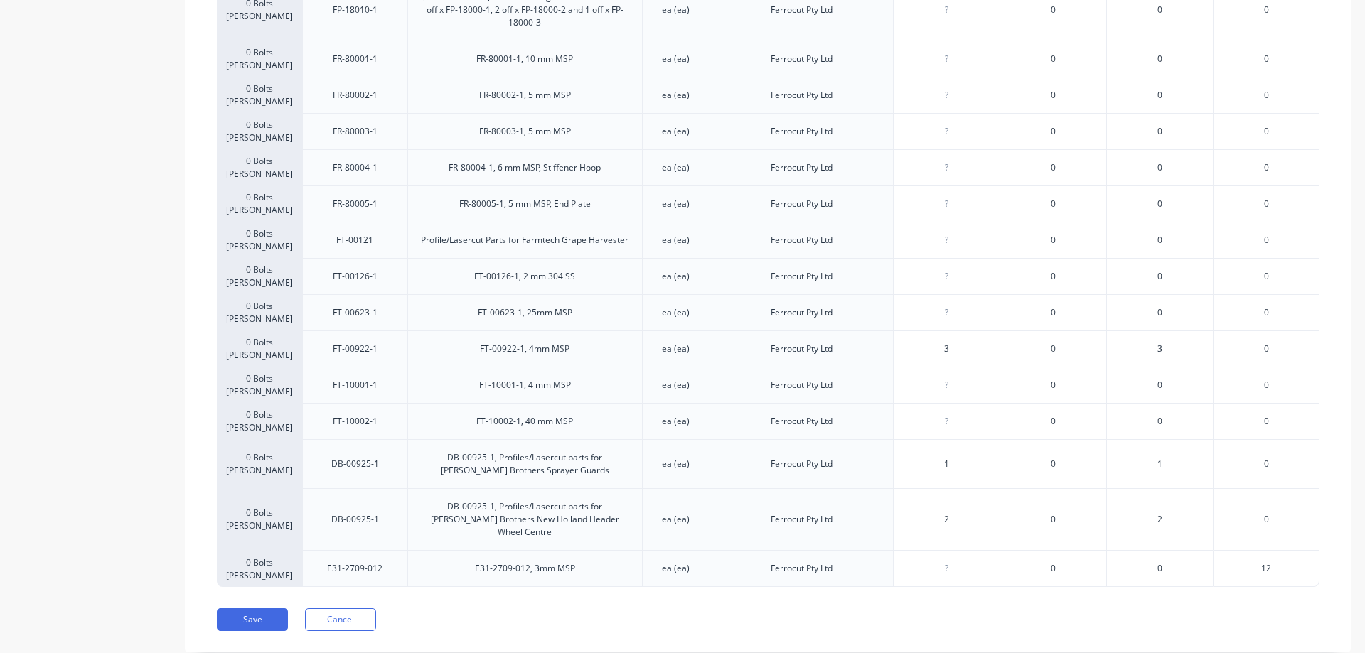
click at [1267, 562] on span "12" at bounding box center [1266, 568] width 10 height 13
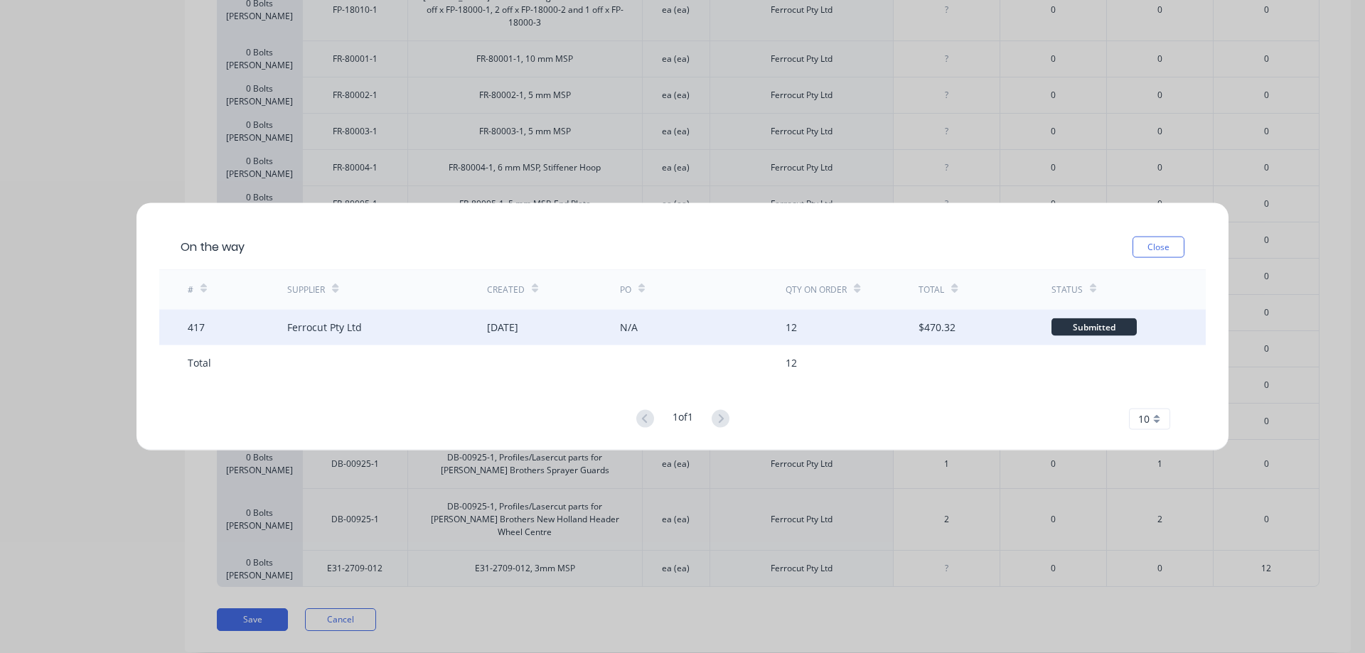
click at [660, 336] on div "N/A" at bounding box center [703, 327] width 166 height 36
